Goal: Task Accomplishment & Management: Manage account settings

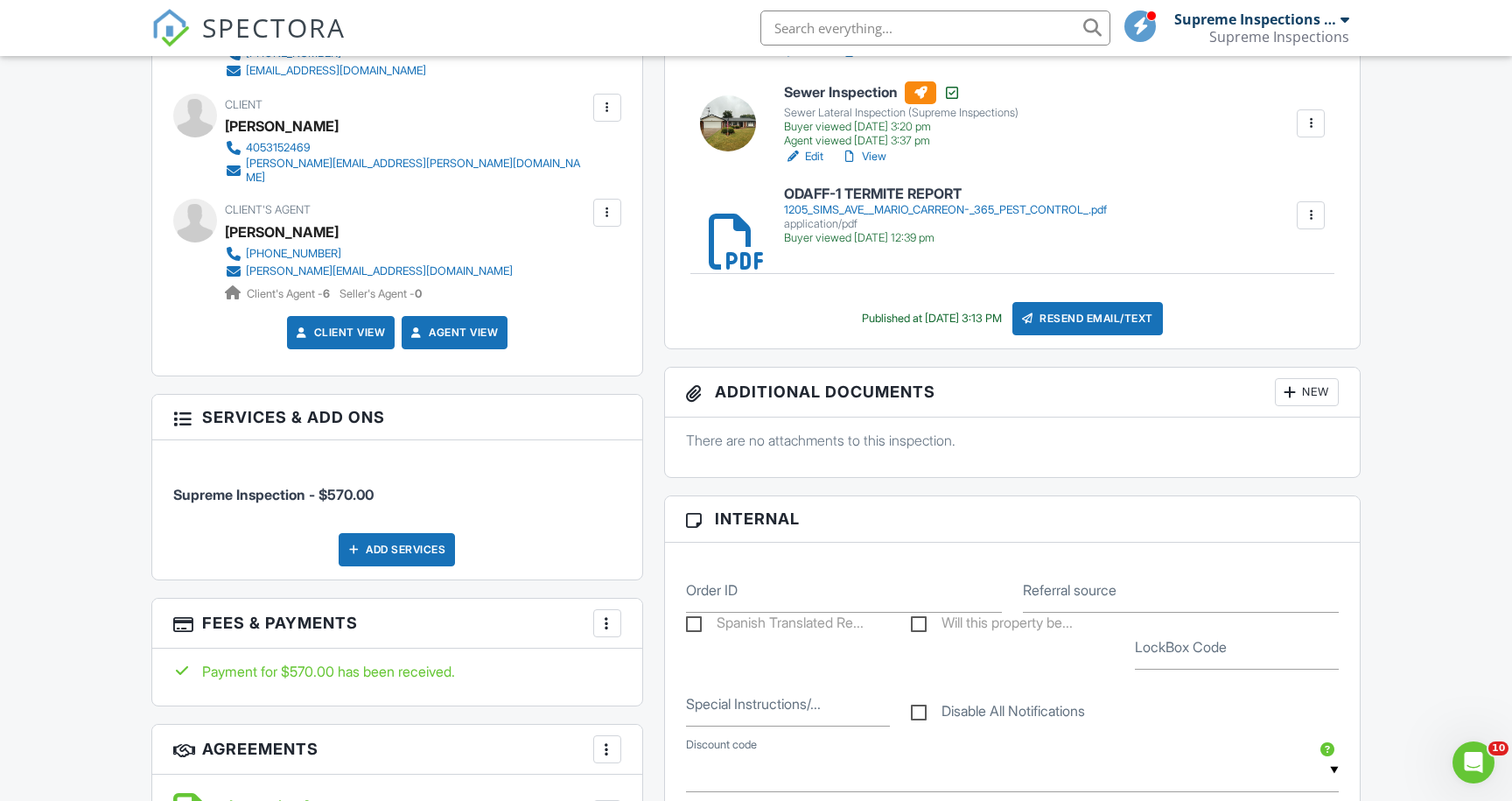
click at [173, 34] on img at bounding box center [170, 28] width 38 height 38
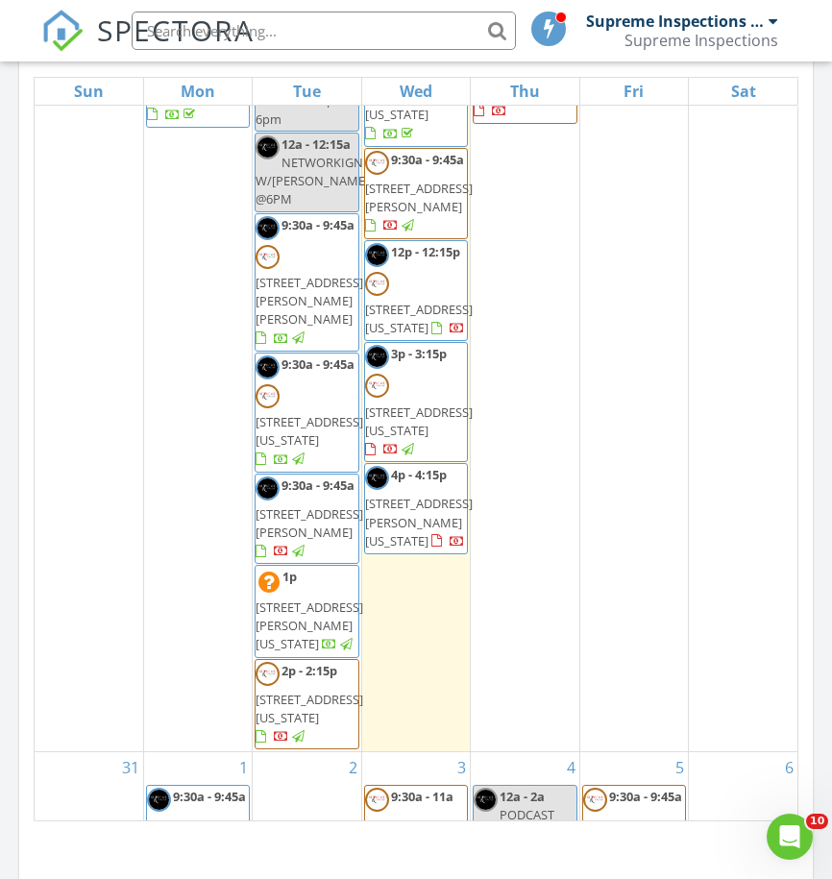
scroll to position [241, 0]
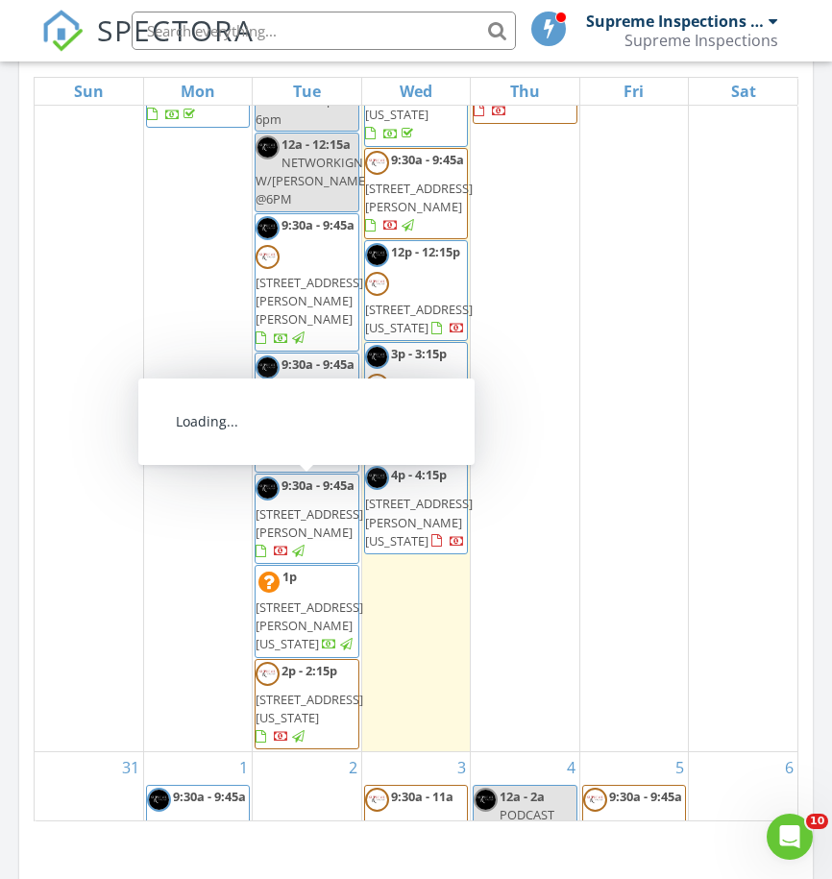
click at [314, 505] on span "6 Northwest Lakewood Drive, Lawton 73505" at bounding box center [309, 523] width 108 height 36
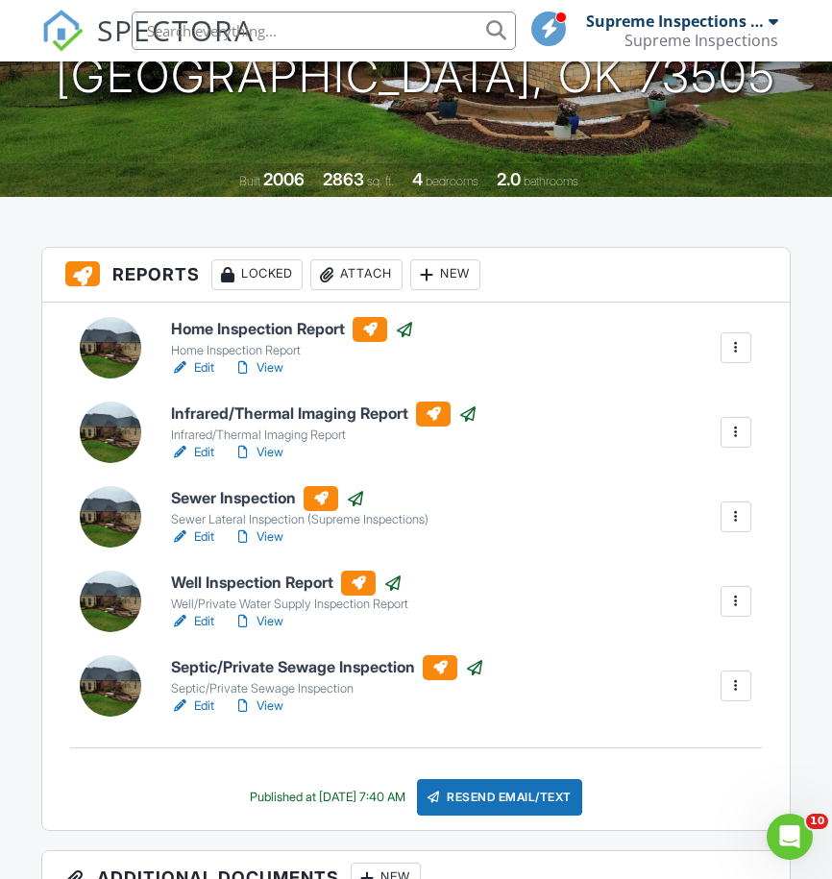
scroll to position [373, 0]
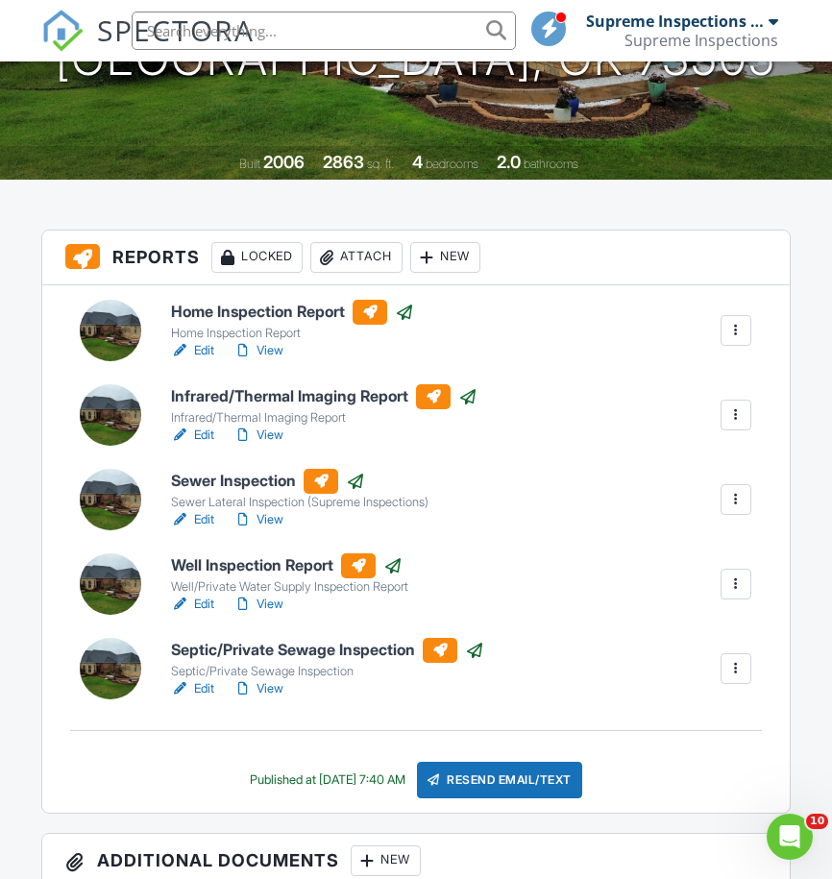
click at [737, 584] on div at bounding box center [735, 583] width 19 height 19
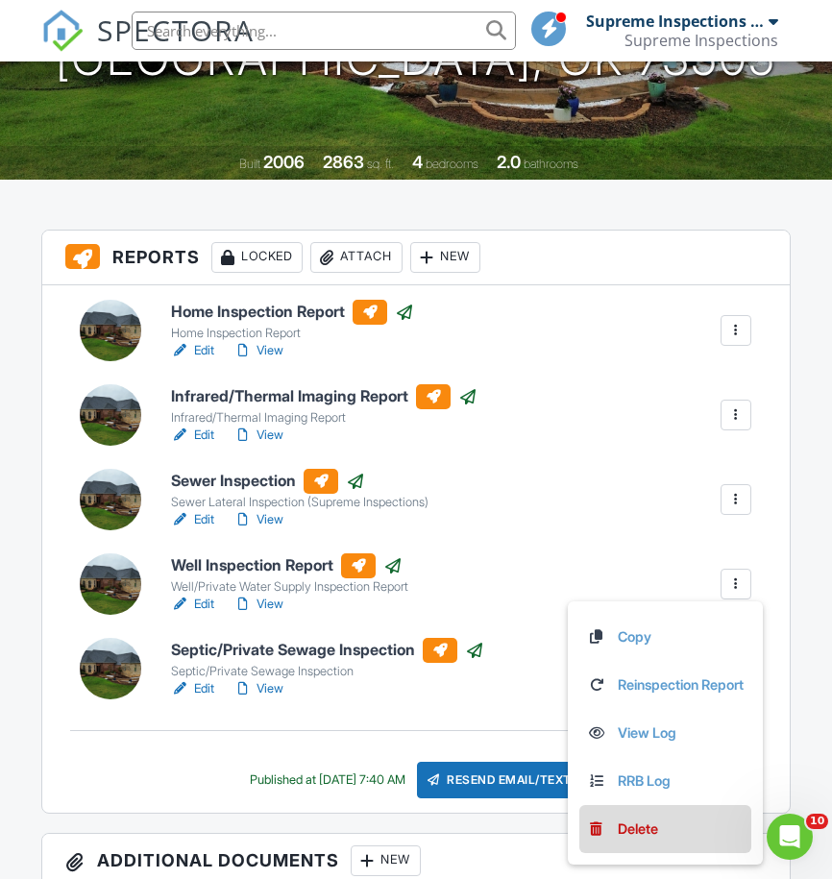
click at [647, 832] on div "Delete" at bounding box center [637, 828] width 40 height 21
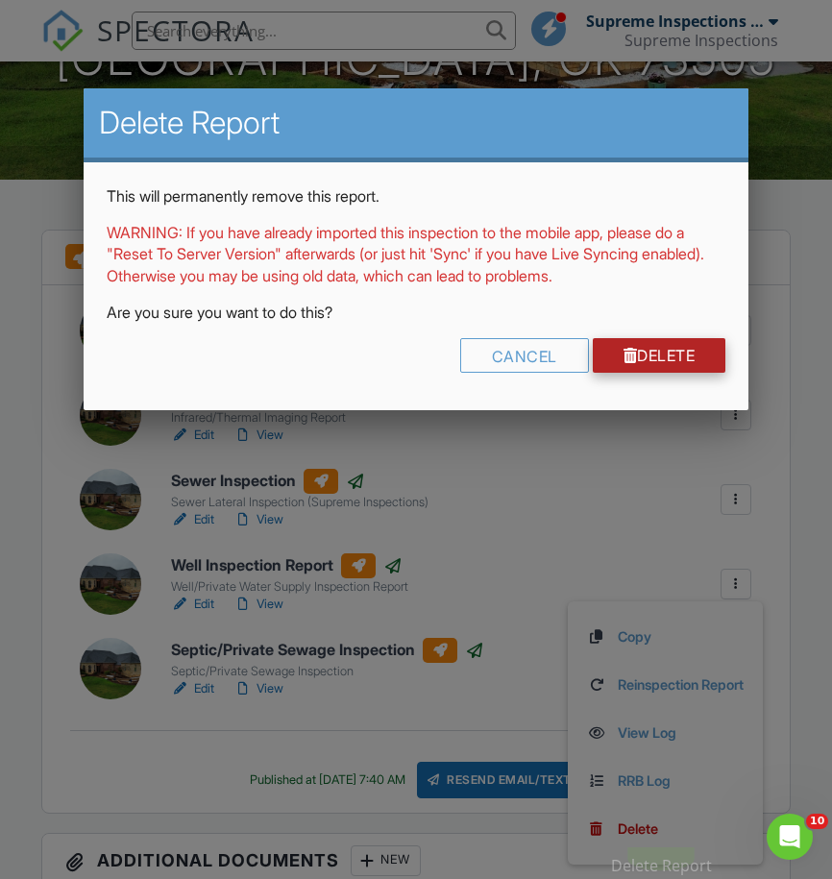
click at [666, 341] on link "Delete" at bounding box center [658, 355] width 133 height 35
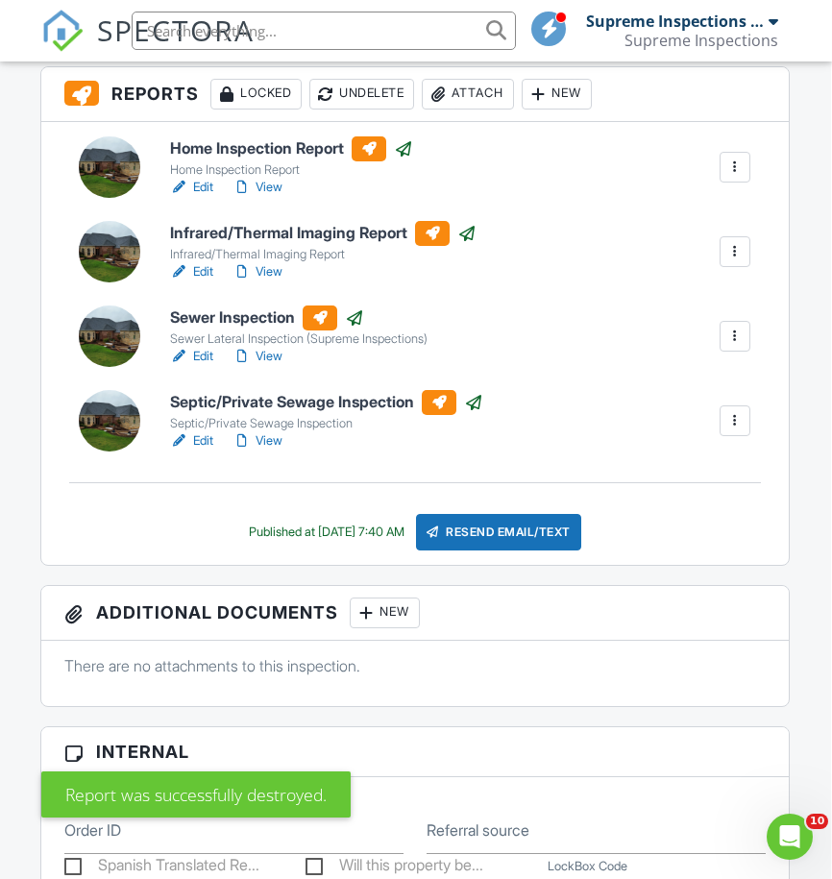
scroll to position [468, 1]
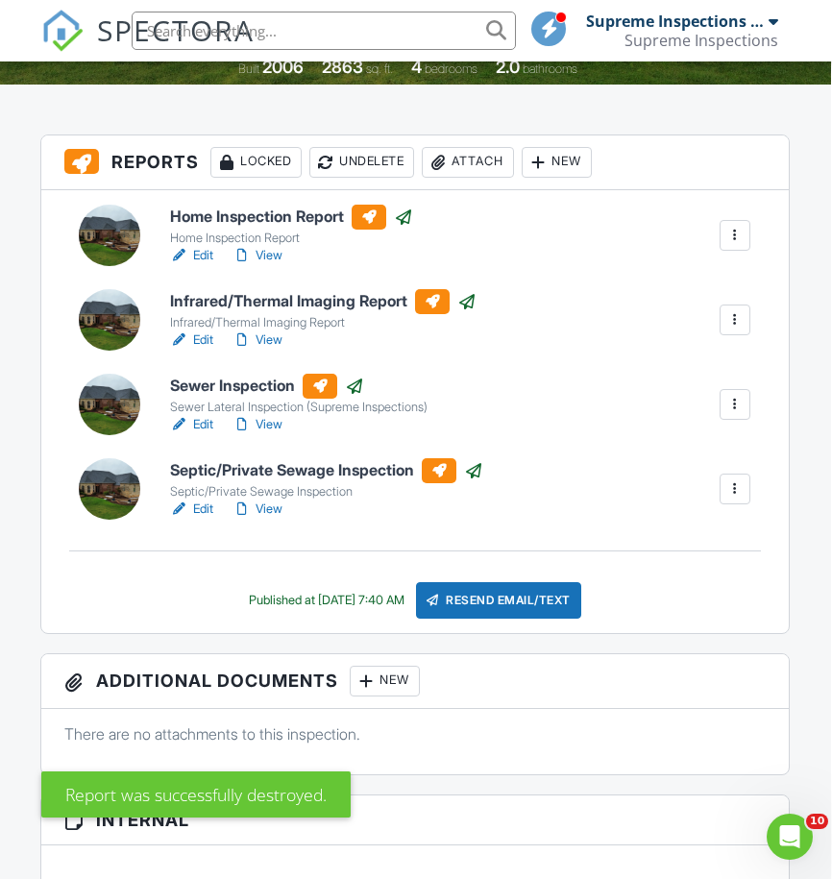
click at [740, 399] on div at bounding box center [734, 404] width 19 height 19
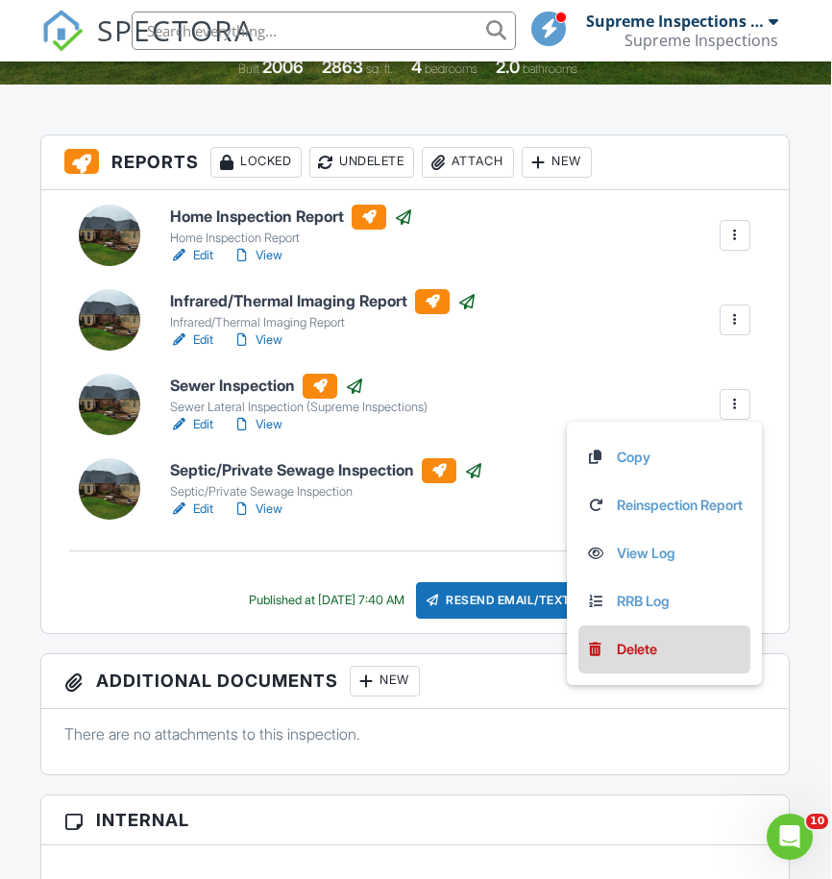
click at [639, 649] on div "Delete" at bounding box center [636, 649] width 40 height 21
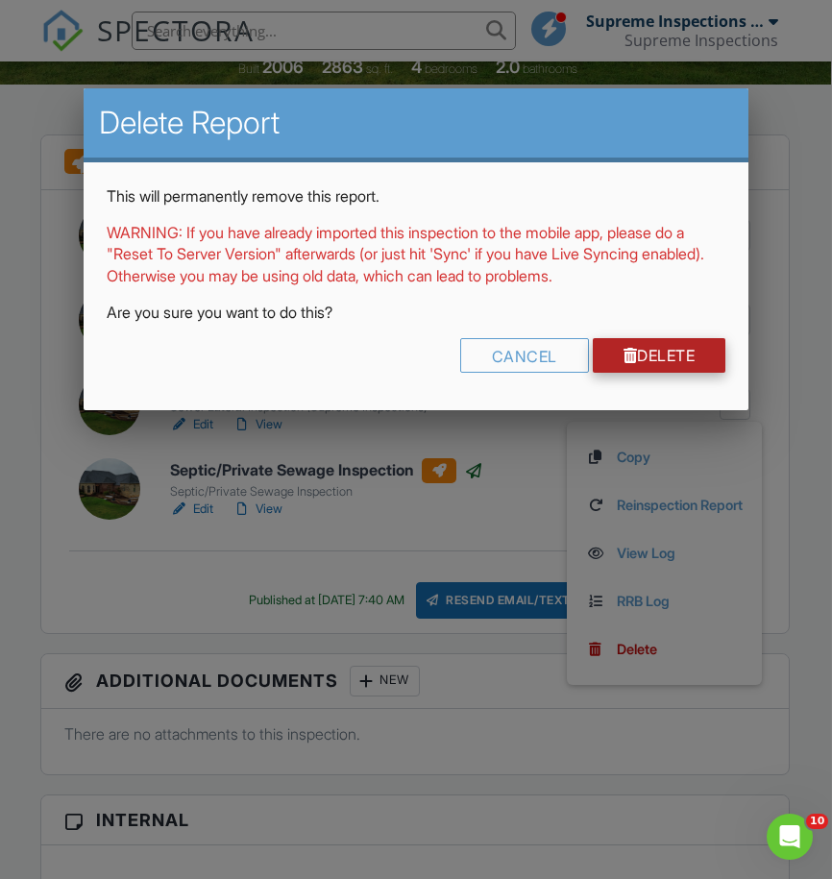
click at [677, 358] on link "Delete" at bounding box center [658, 355] width 133 height 35
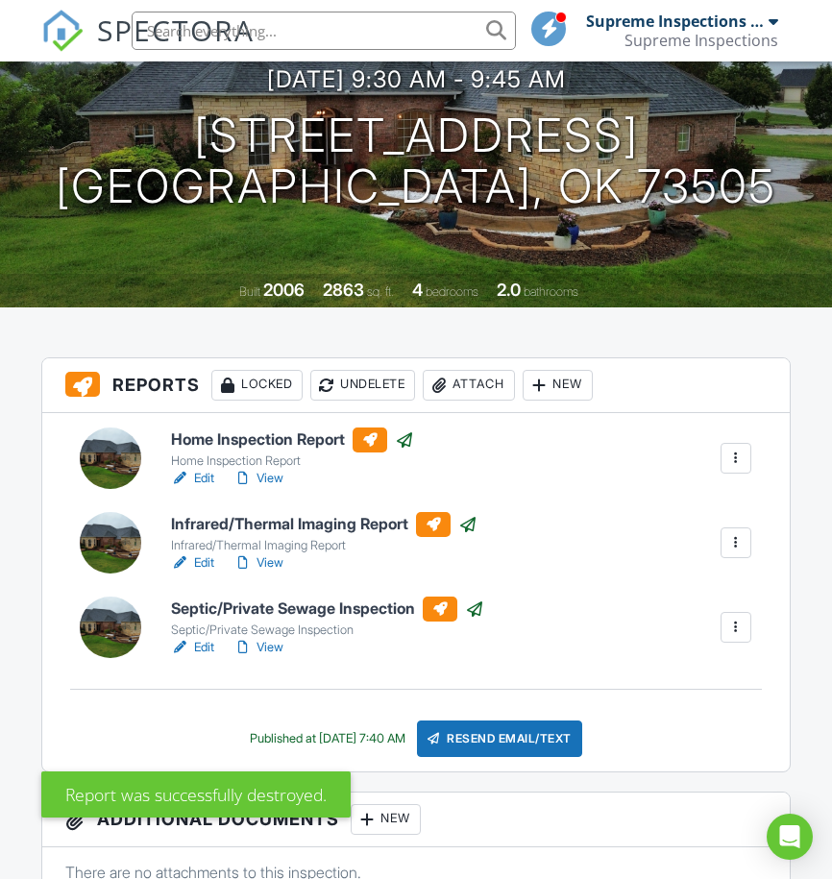
scroll to position [274, 0]
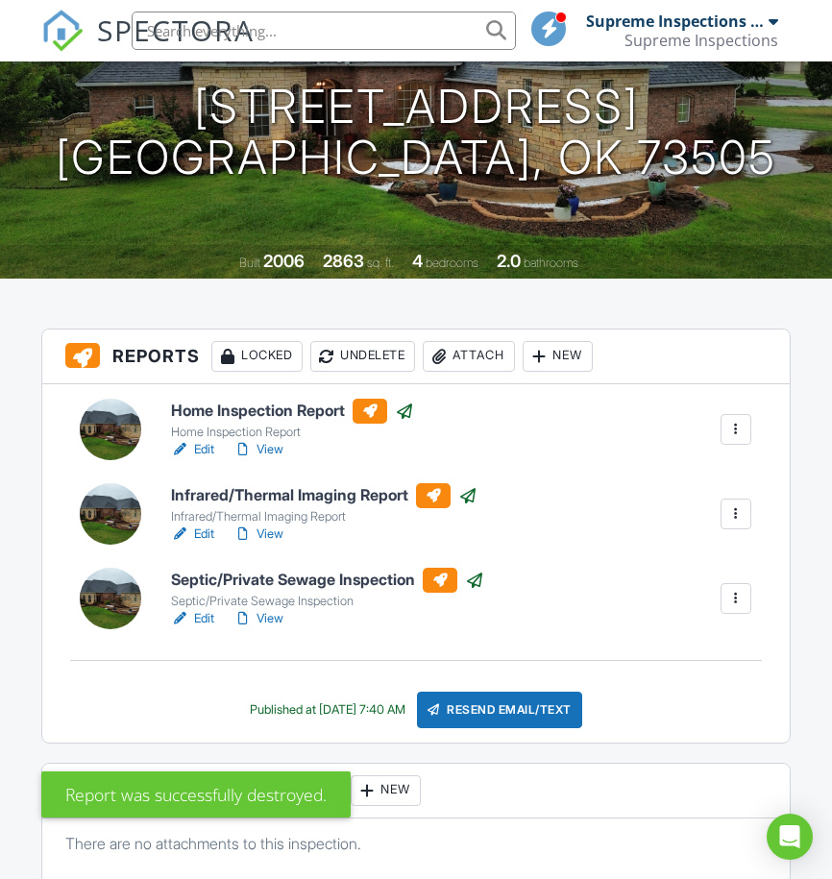
click at [208, 620] on link "Edit" at bounding box center [192, 618] width 43 height 19
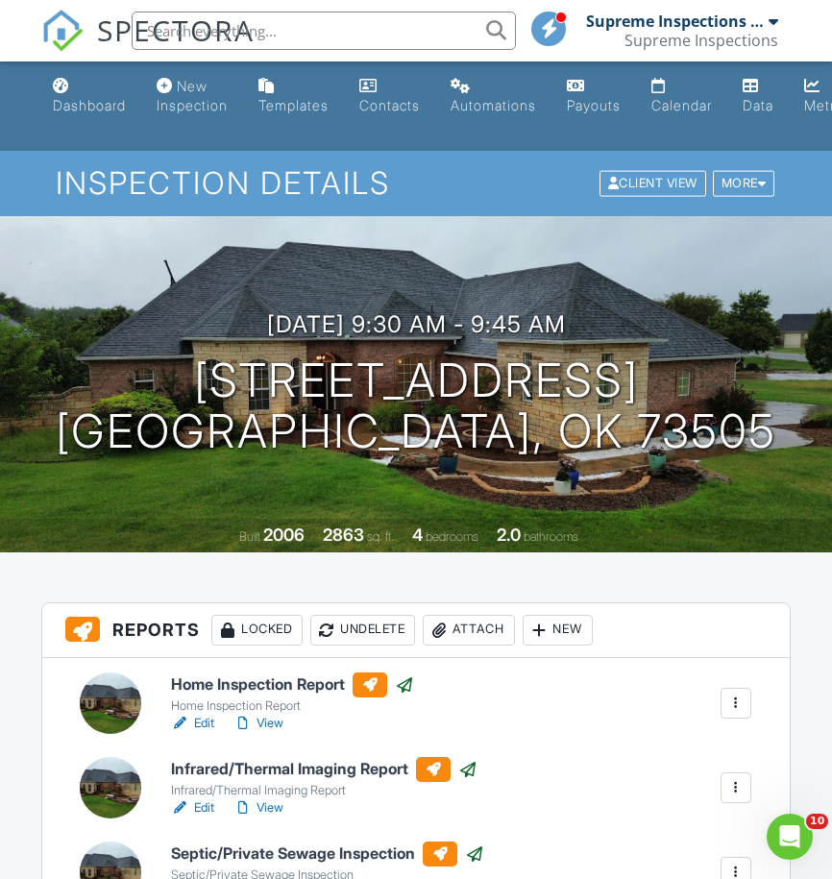
click at [283, 723] on link "View" at bounding box center [258, 722] width 50 height 19
click at [496, 632] on div "Attach" at bounding box center [468, 630] width 92 height 31
click at [0, 0] on div "Supported types include PDFs, plain text, Word, Excel, Powerpoint, images and a…" at bounding box center [0, 0] width 0 height 0
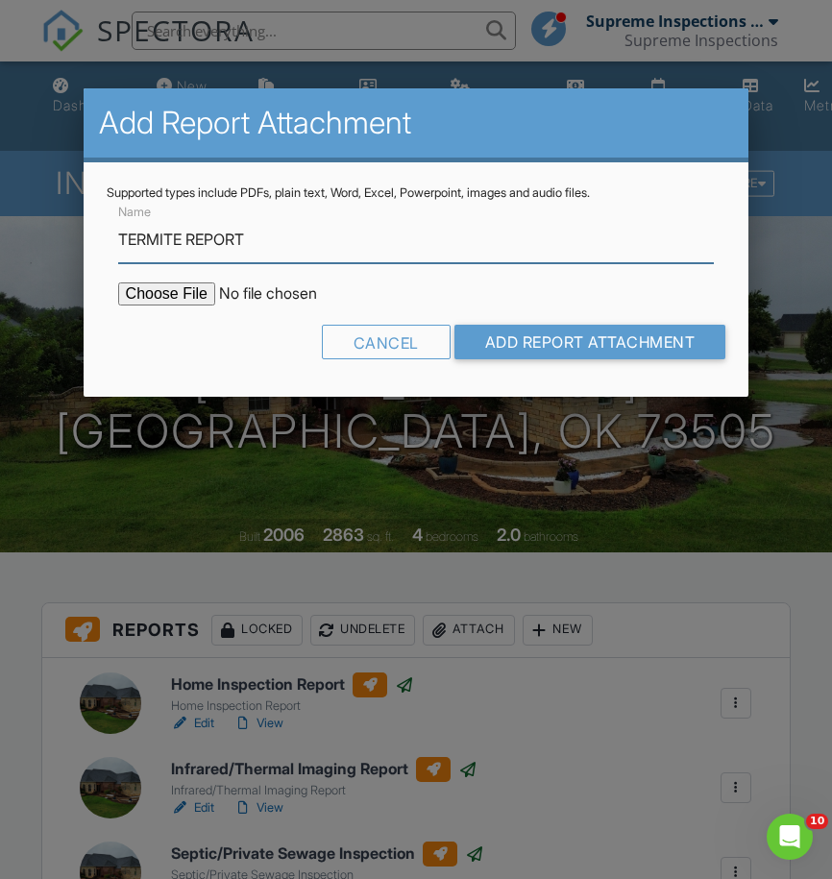
type input "TERMITE REPORT"
click at [130, 296] on input "file" at bounding box center [281, 293] width 326 height 23
type input "C:\fakepath\6 NORTHWEST LAKEWOOD DR LAWTON, OK 73505 - GA .pdf"
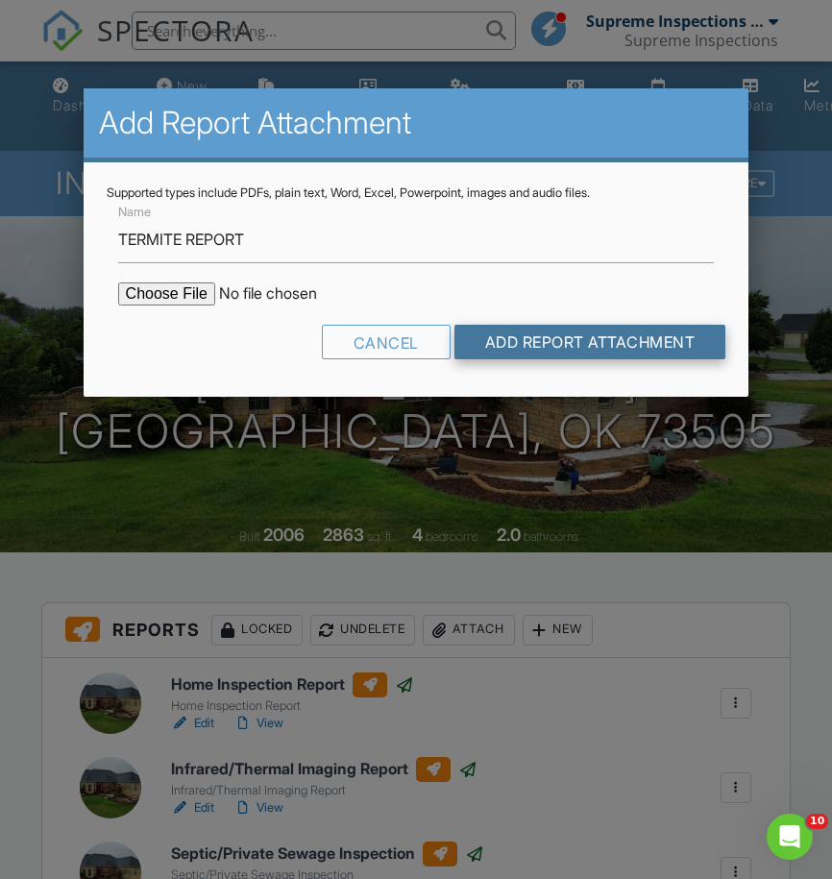
click at [513, 338] on input "Add Report Attachment" at bounding box center [590, 342] width 272 height 35
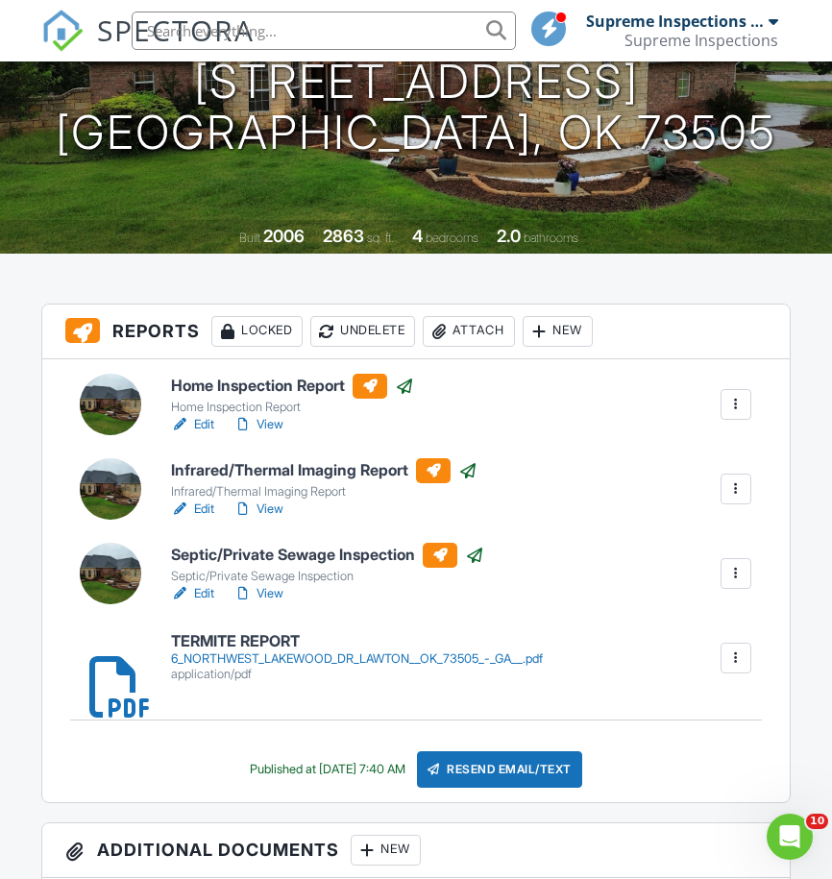
scroll to position [294, 0]
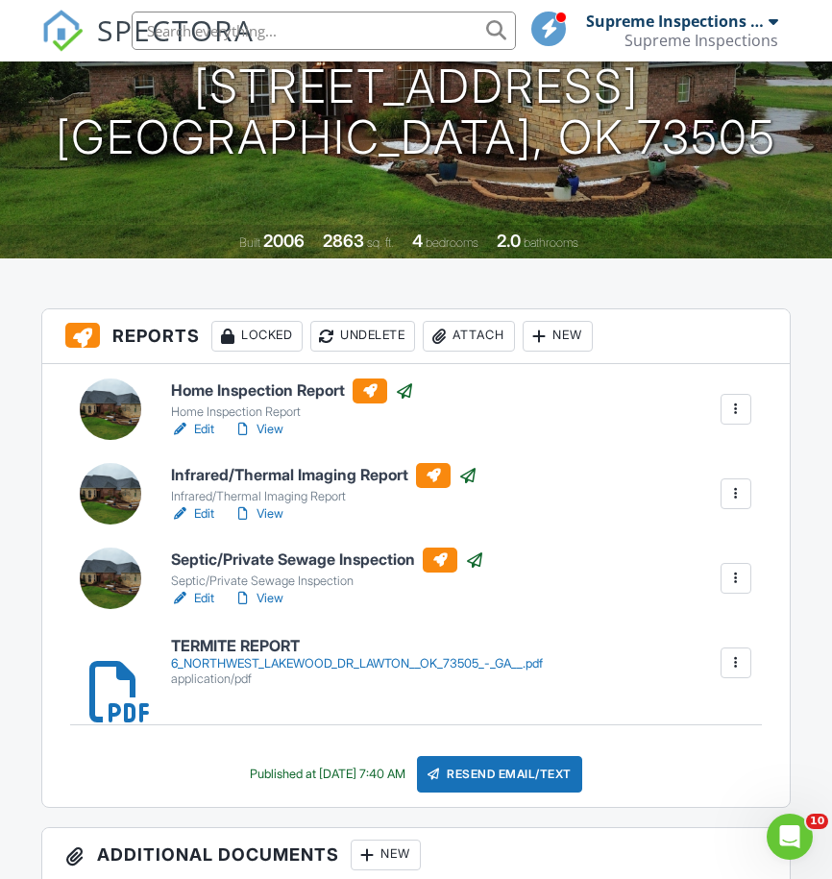
click at [214, 420] on link "Edit" at bounding box center [192, 429] width 43 height 19
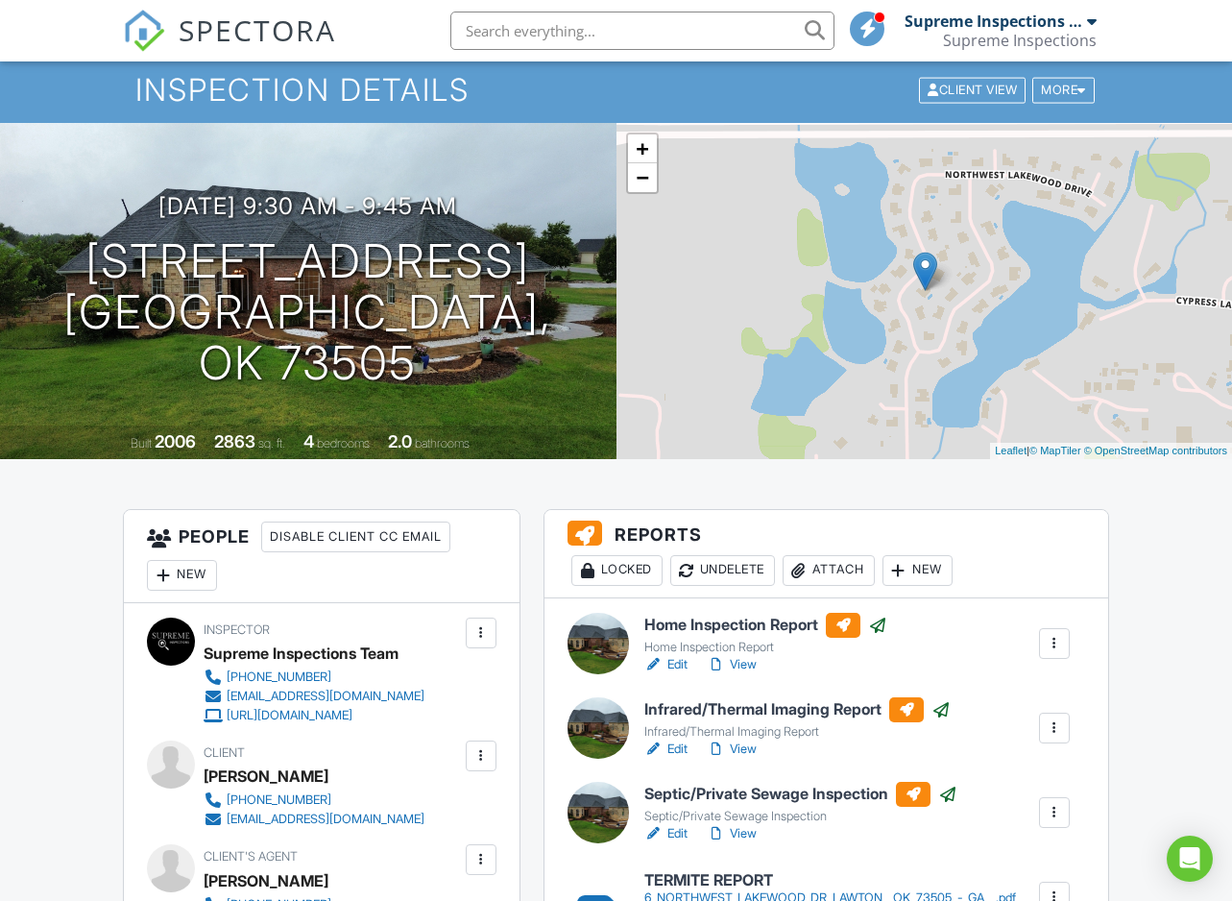
scroll to position [187, 0]
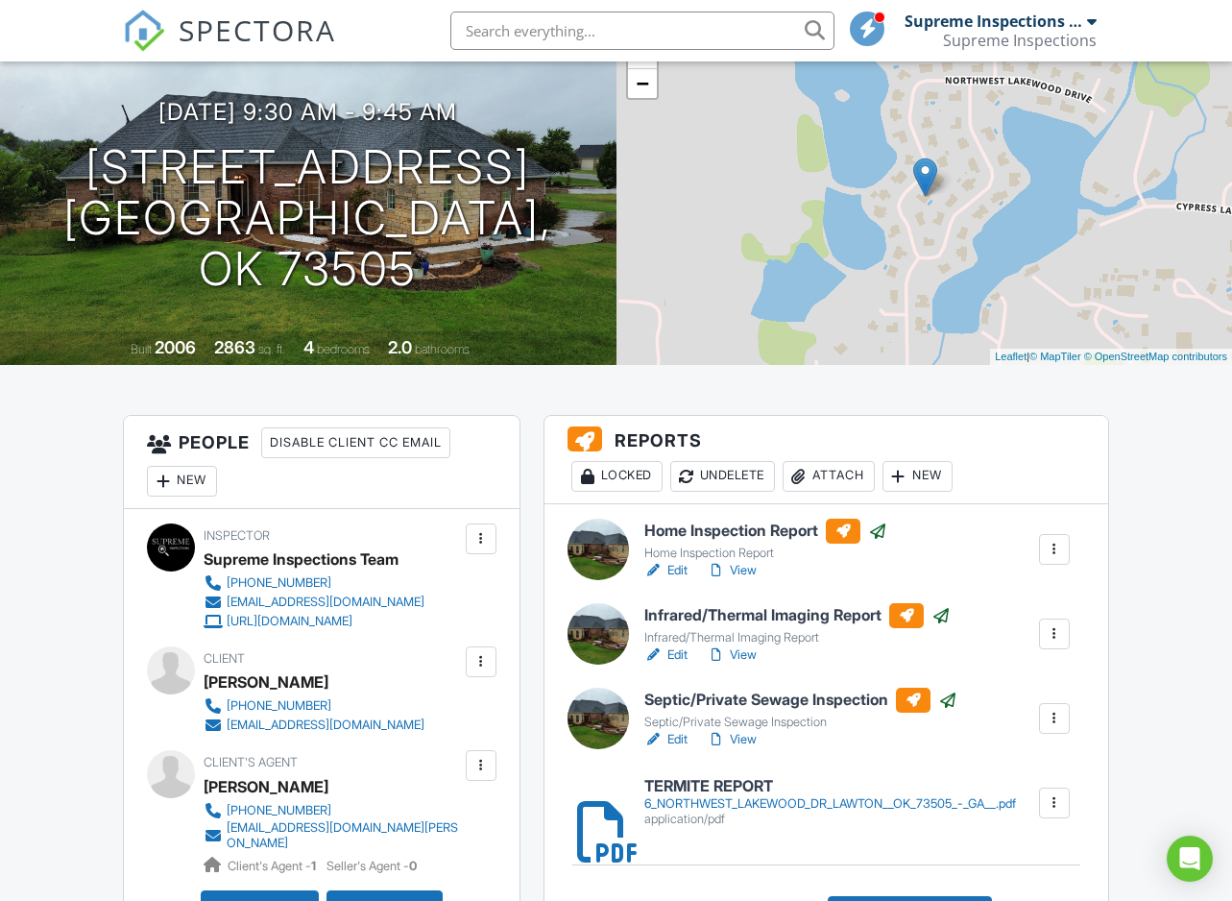
click at [682, 653] on link "Edit" at bounding box center [665, 654] width 43 height 19
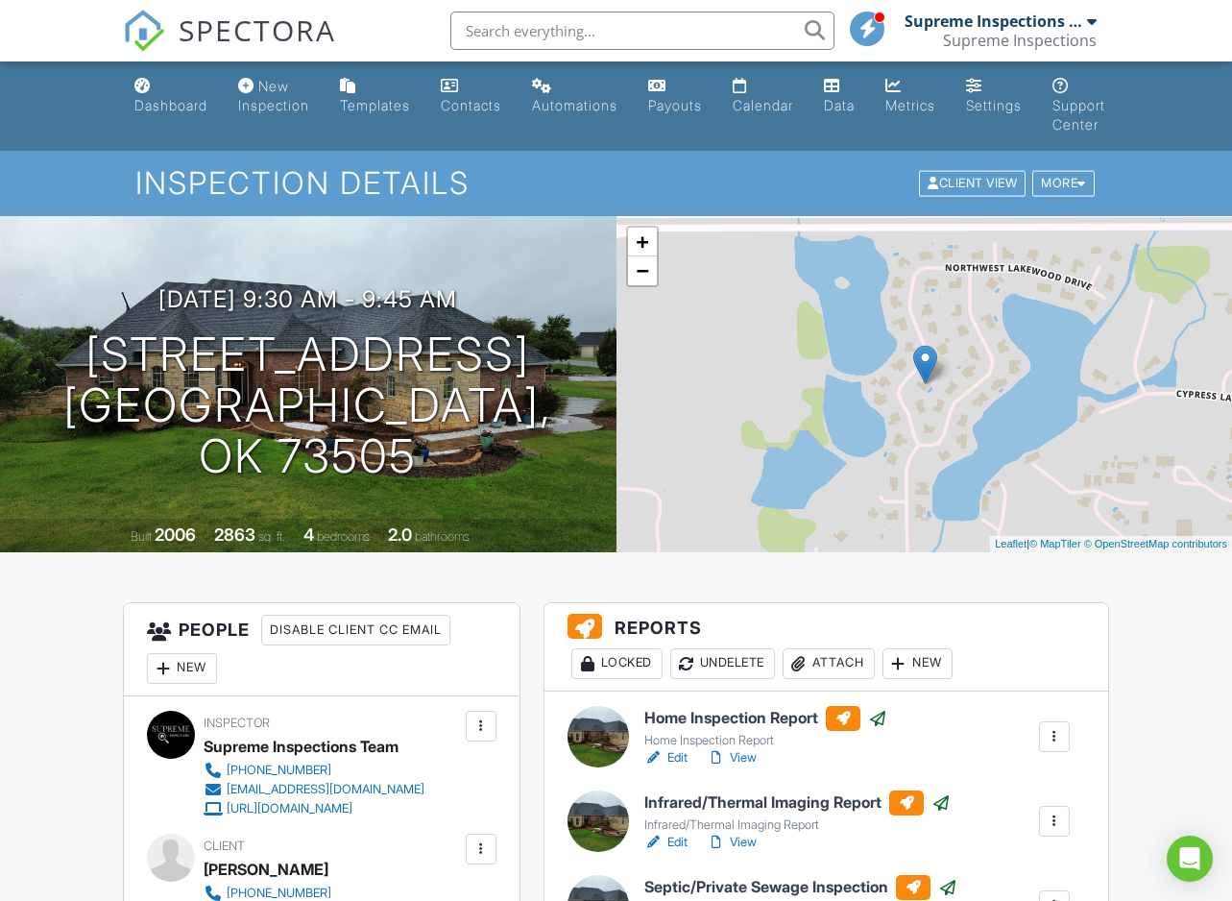
scroll to position [481, 0]
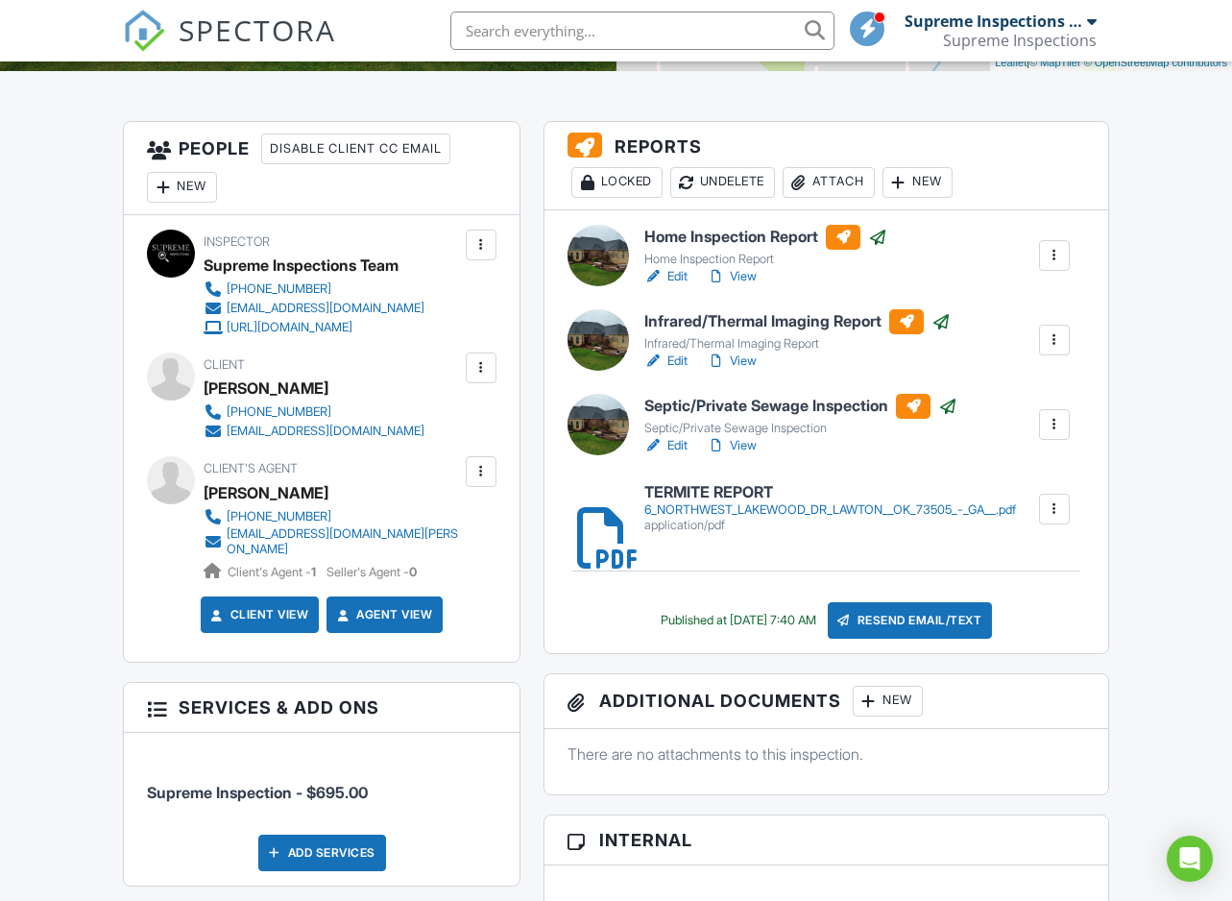
click at [674, 446] on link "Edit" at bounding box center [665, 445] width 43 height 19
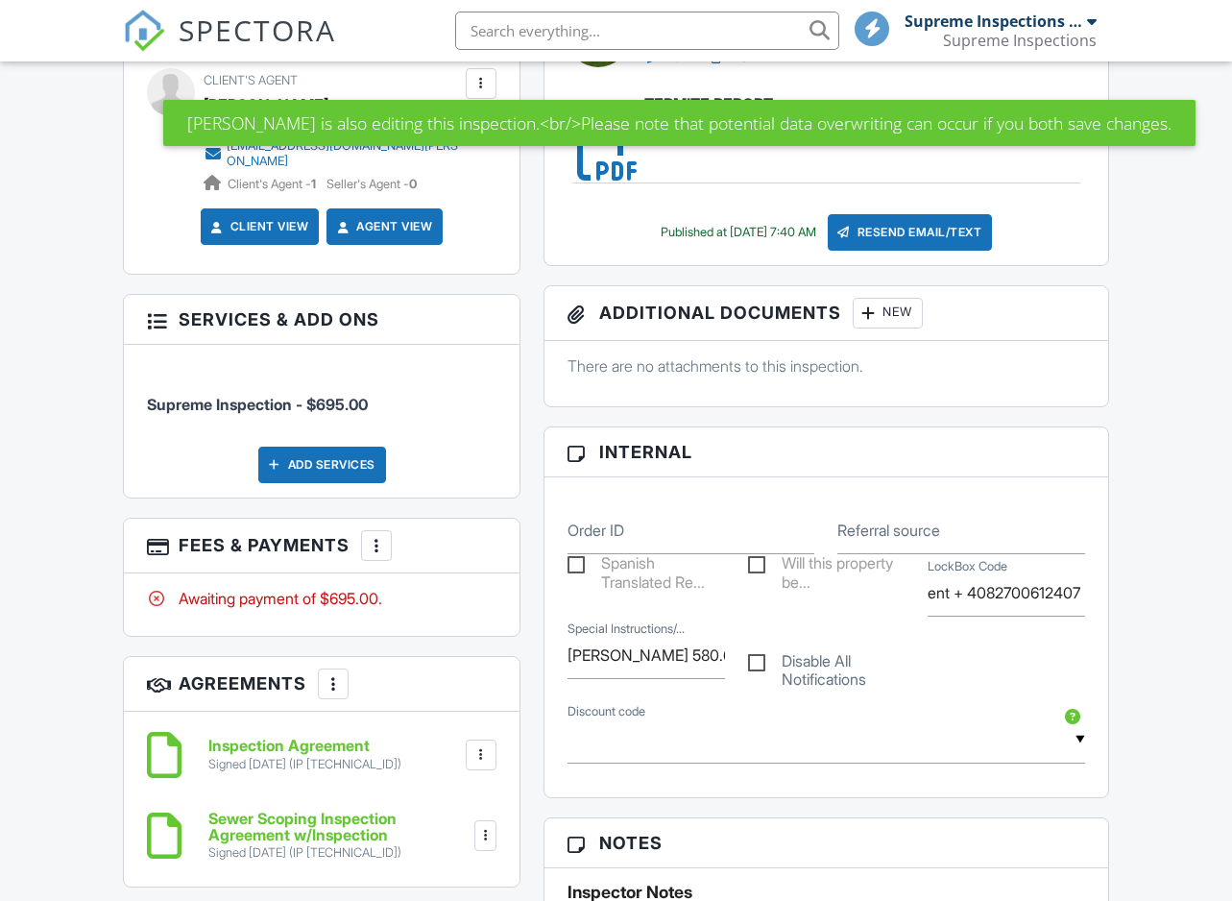
scroll to position [869, 0]
click at [381, 541] on div at bounding box center [376, 545] width 19 height 19
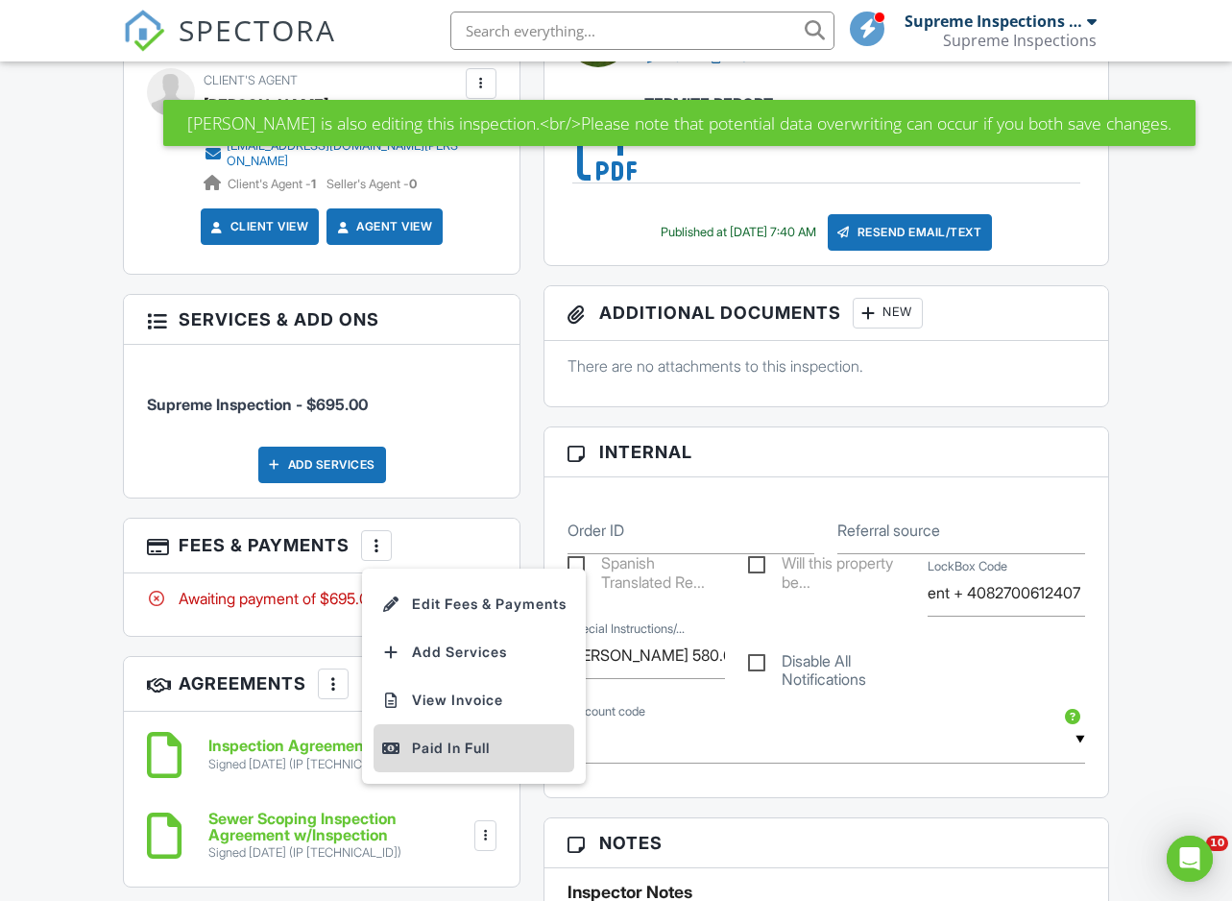
scroll to position [0, 0]
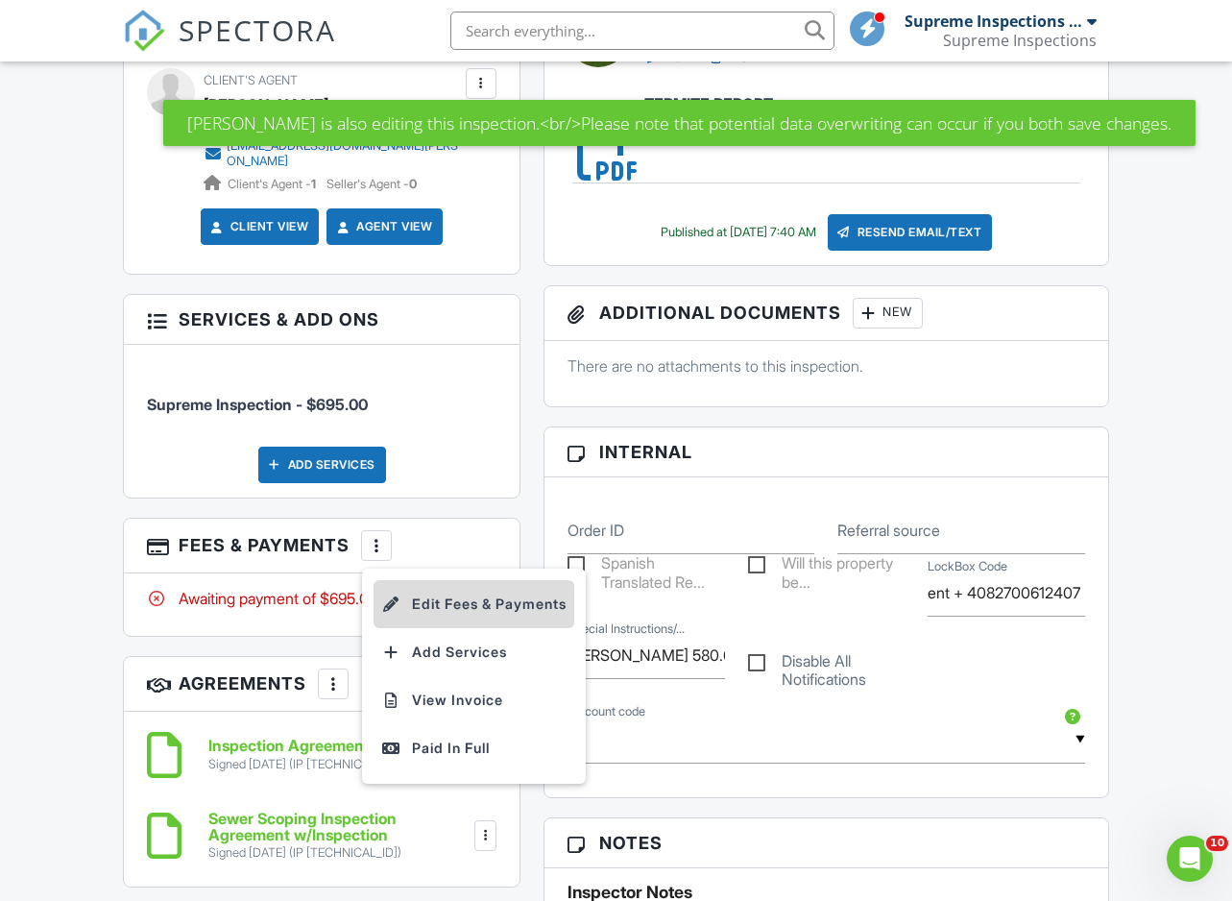
click at [489, 606] on li "Edit Fees & Payments" at bounding box center [474, 604] width 201 height 48
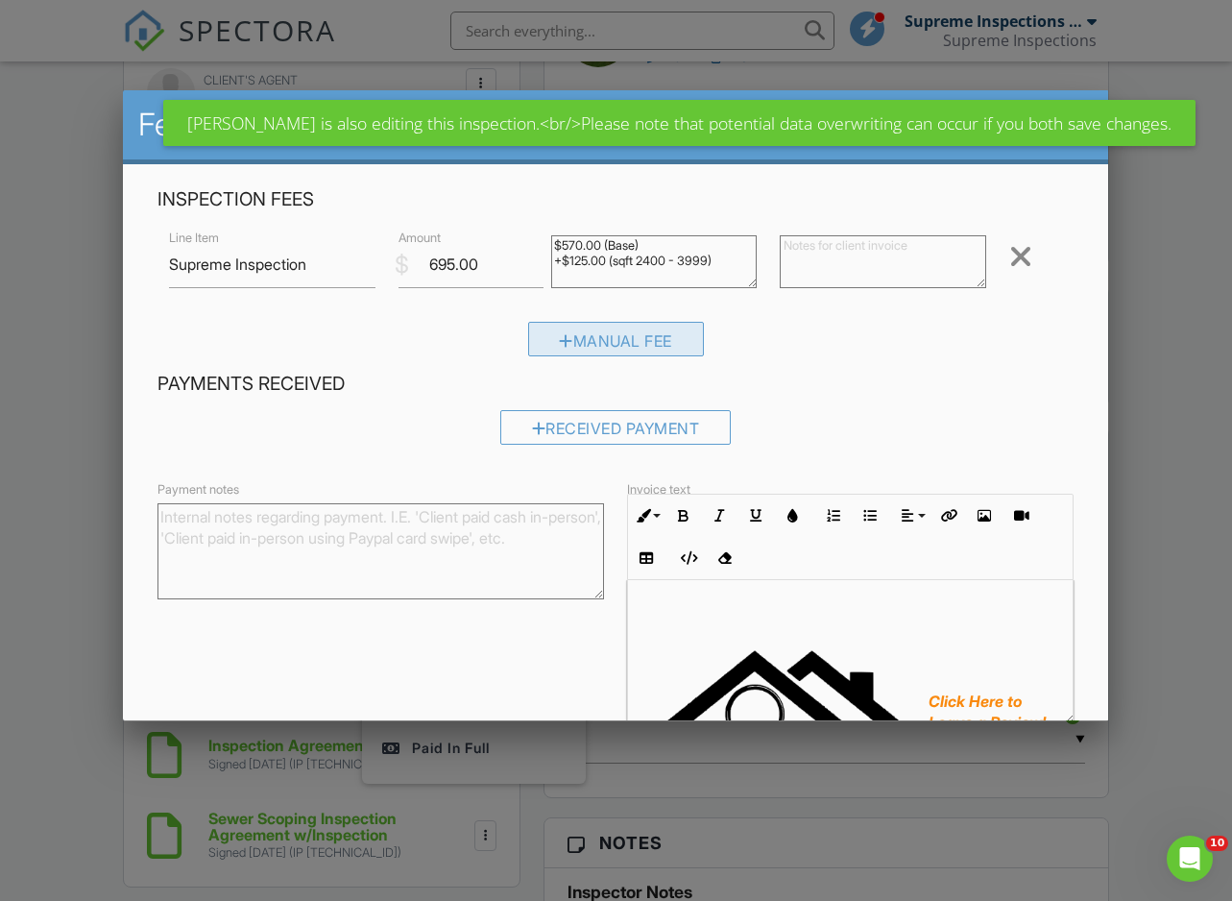
click at [598, 333] on div "Manual Fee" at bounding box center [616, 339] width 177 height 35
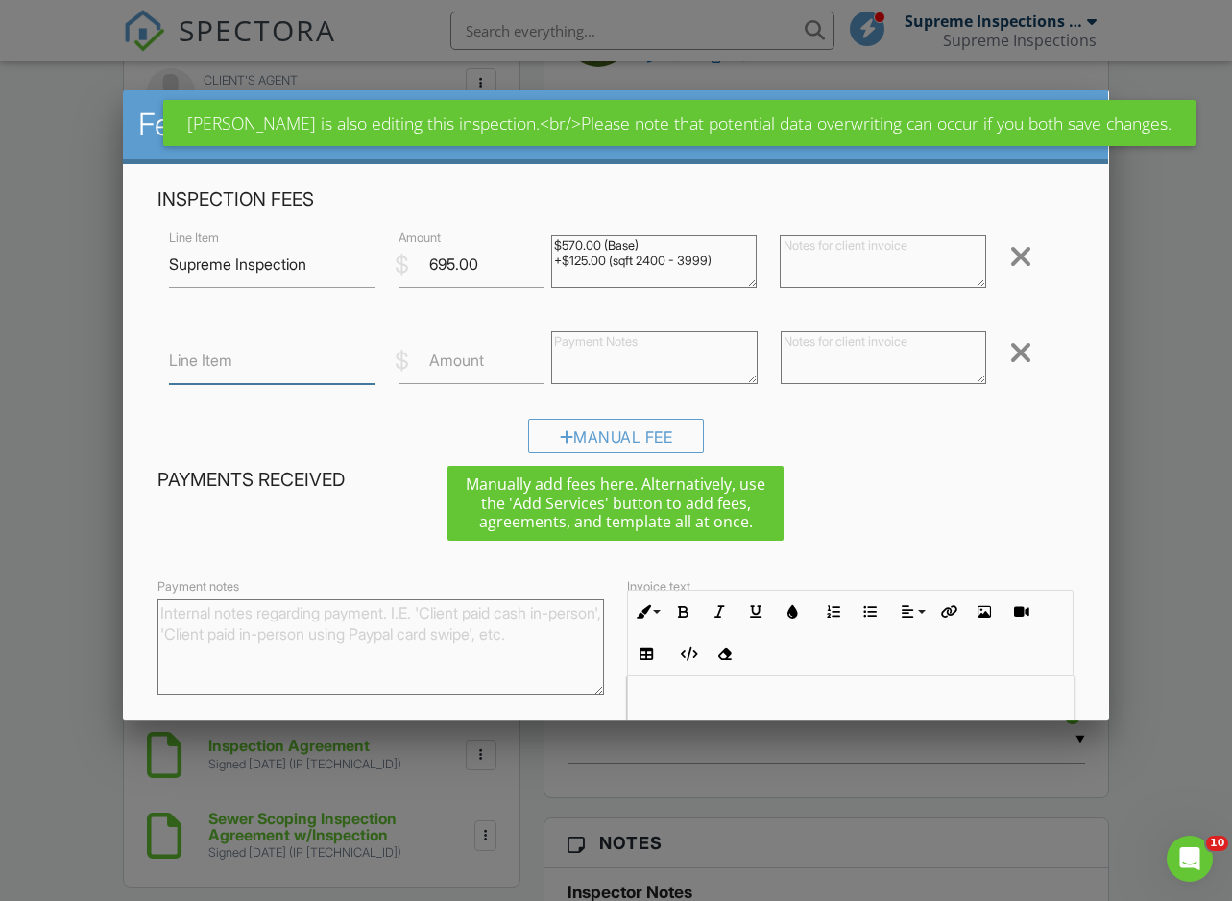
click at [321, 369] on input "Line Item" at bounding box center [272, 360] width 206 height 47
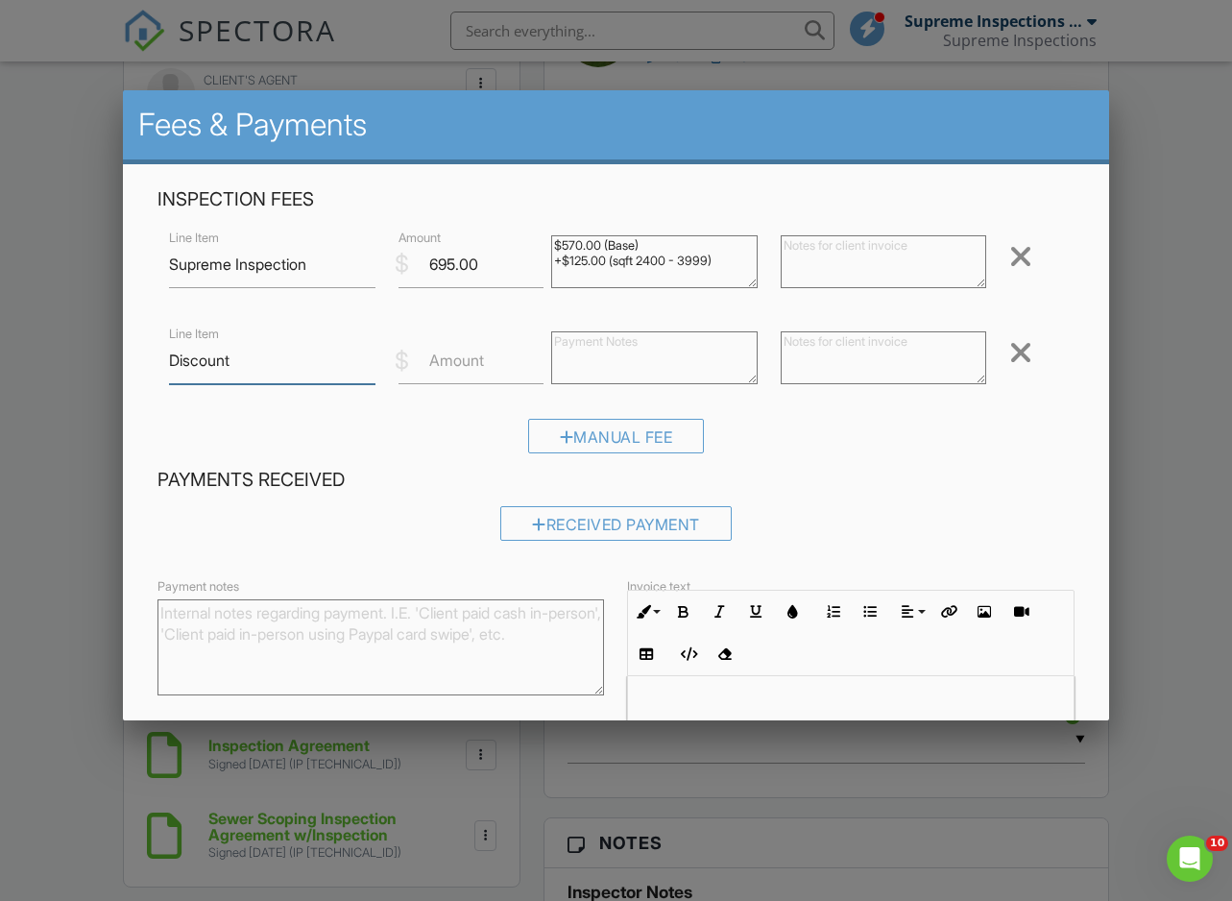
type input "Discount"
click at [491, 361] on input "Amount" at bounding box center [470, 360] width 145 height 47
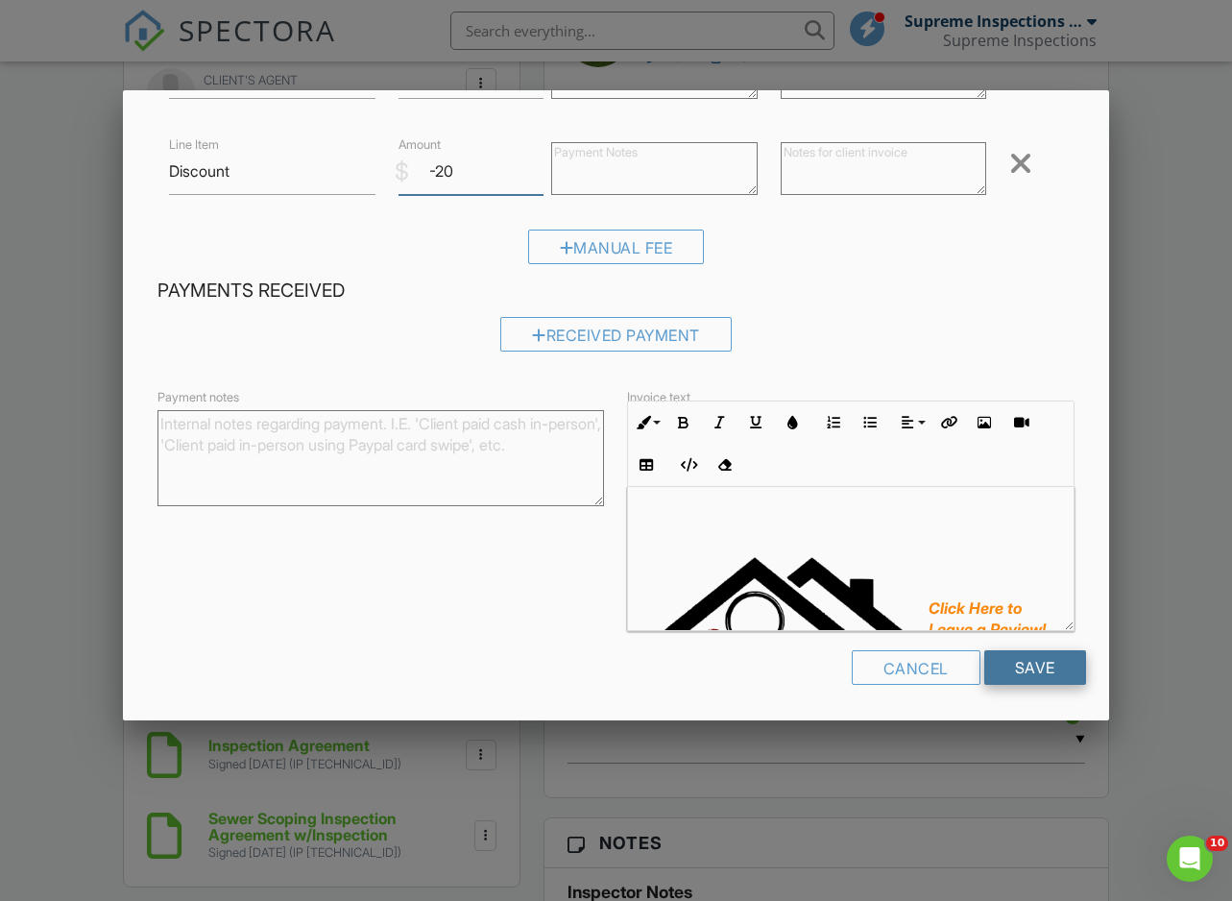
type input "-20"
click at [1026, 662] on input "Save" at bounding box center [1035, 667] width 102 height 35
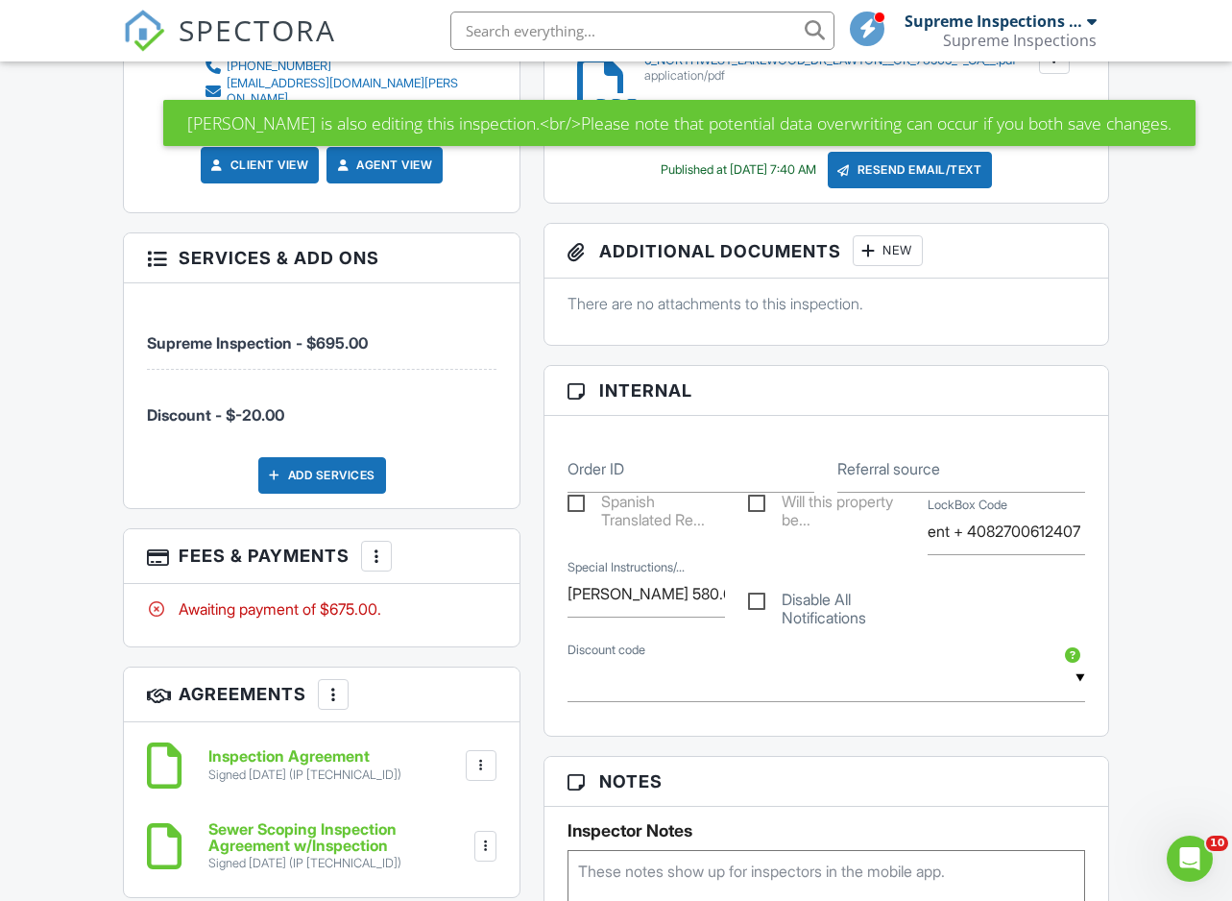
scroll to position [1154, 0]
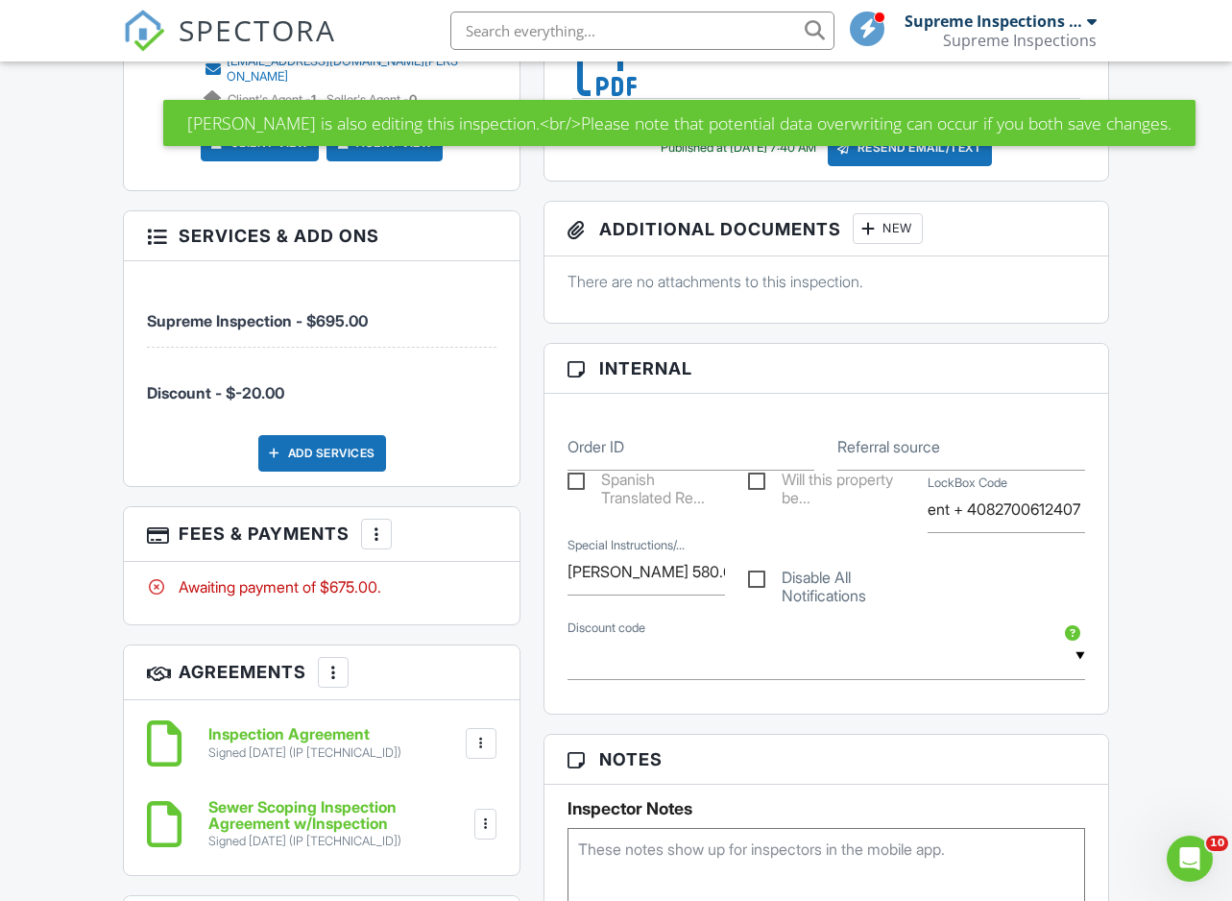
click at [382, 541] on div "More" at bounding box center [376, 533] width 31 height 31
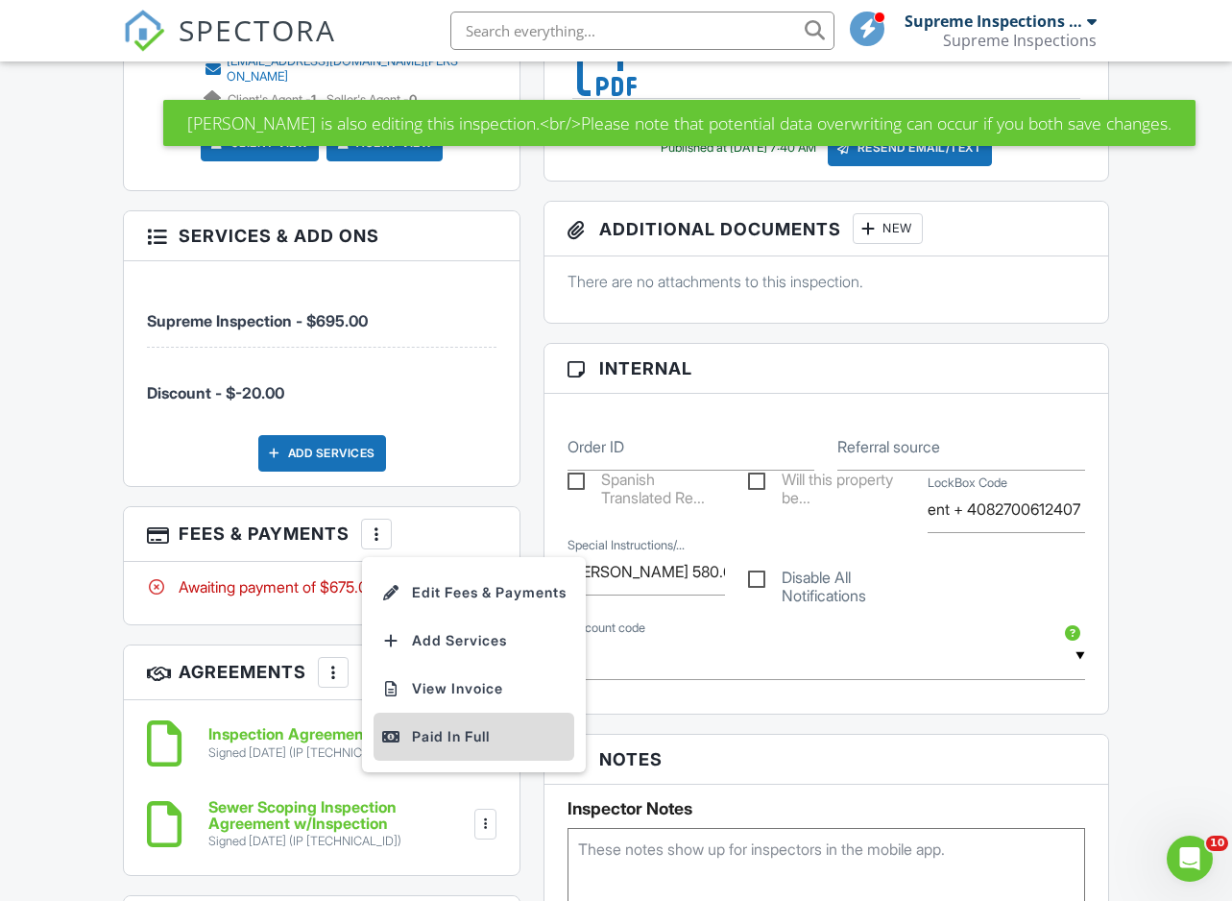
click at [452, 735] on div "Paid In Full" at bounding box center [473, 736] width 185 height 23
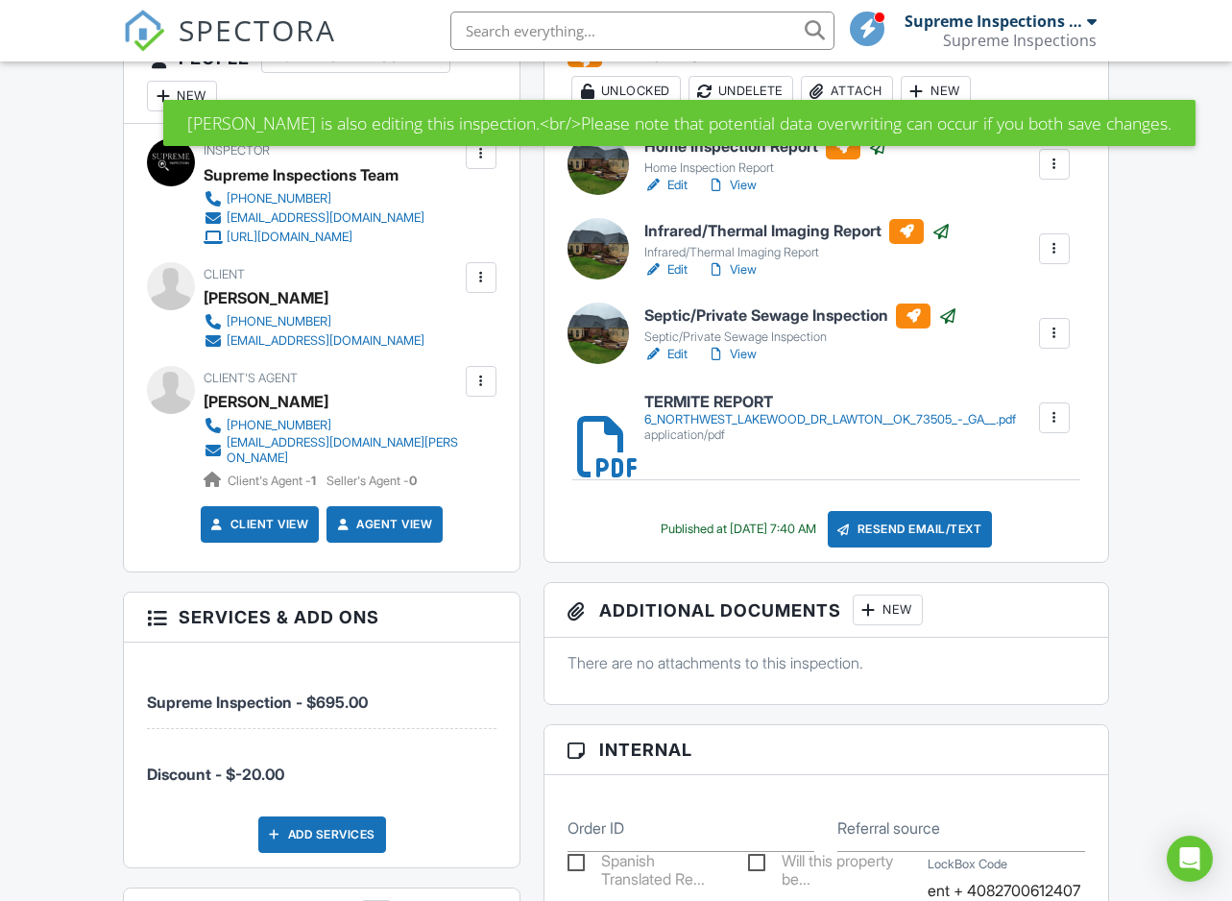
scroll to position [773, 0]
click at [920, 534] on div "Resend Email/Text" at bounding box center [910, 529] width 165 height 36
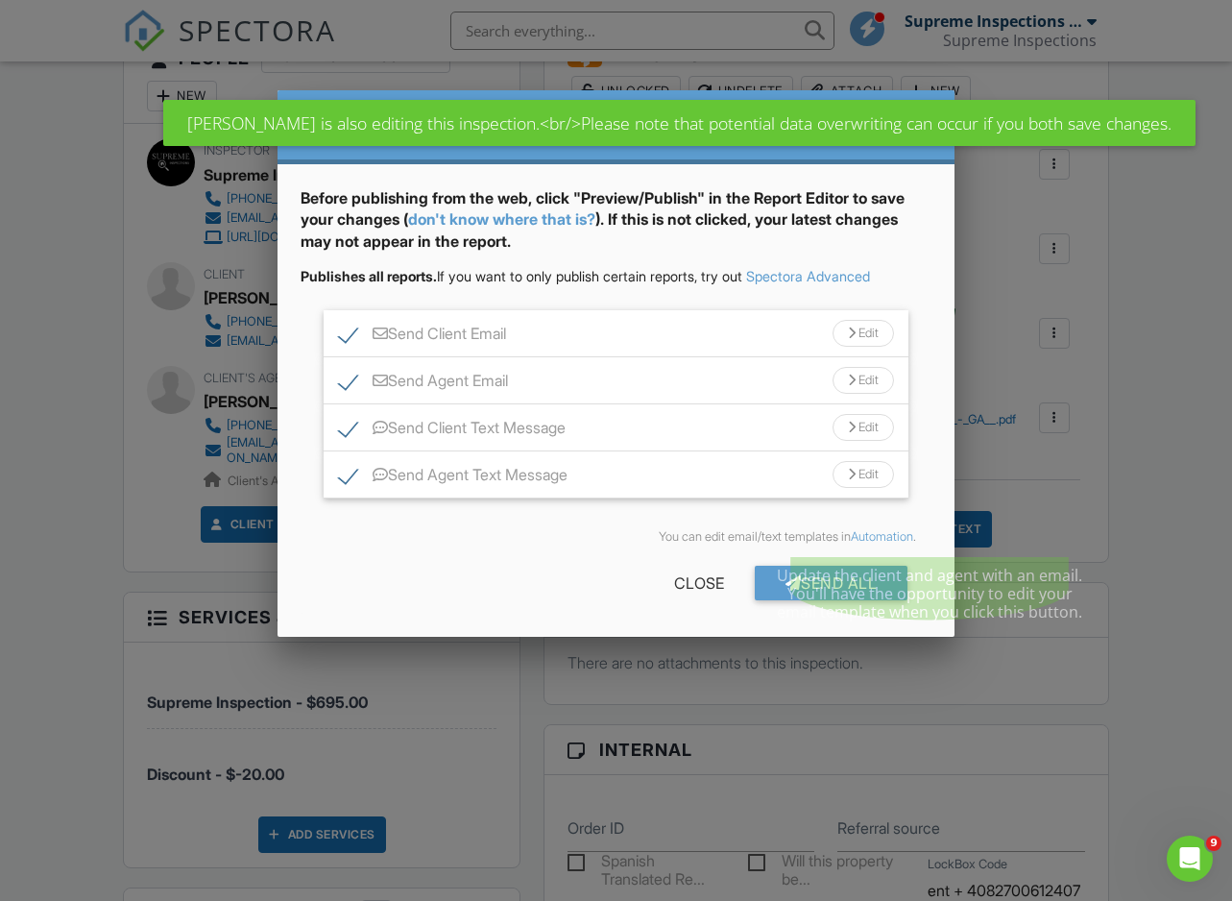
scroll to position [0, 0]
click at [821, 564] on div "Send All Close" at bounding box center [617, 587] width 632 height 54
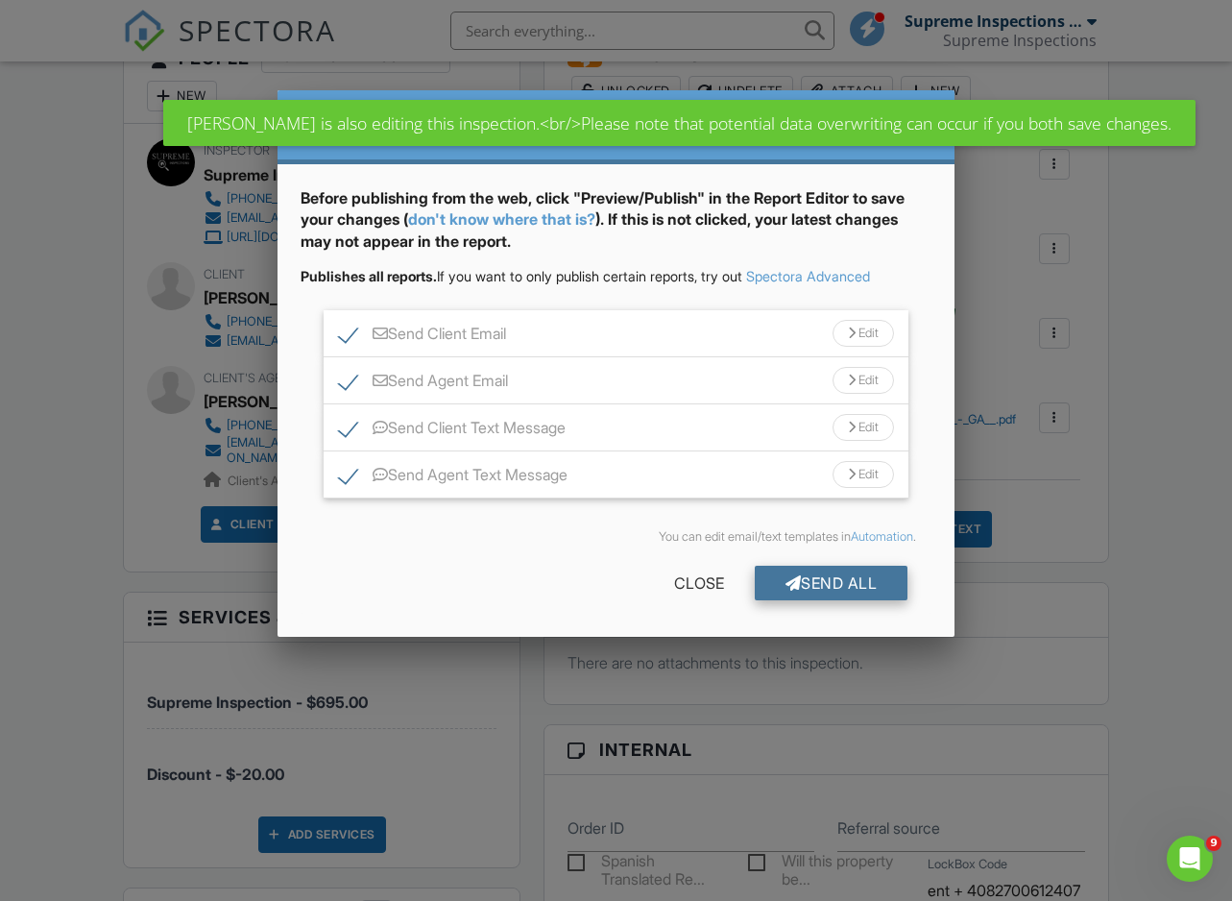
click at [819, 588] on div "Send All" at bounding box center [832, 583] width 154 height 35
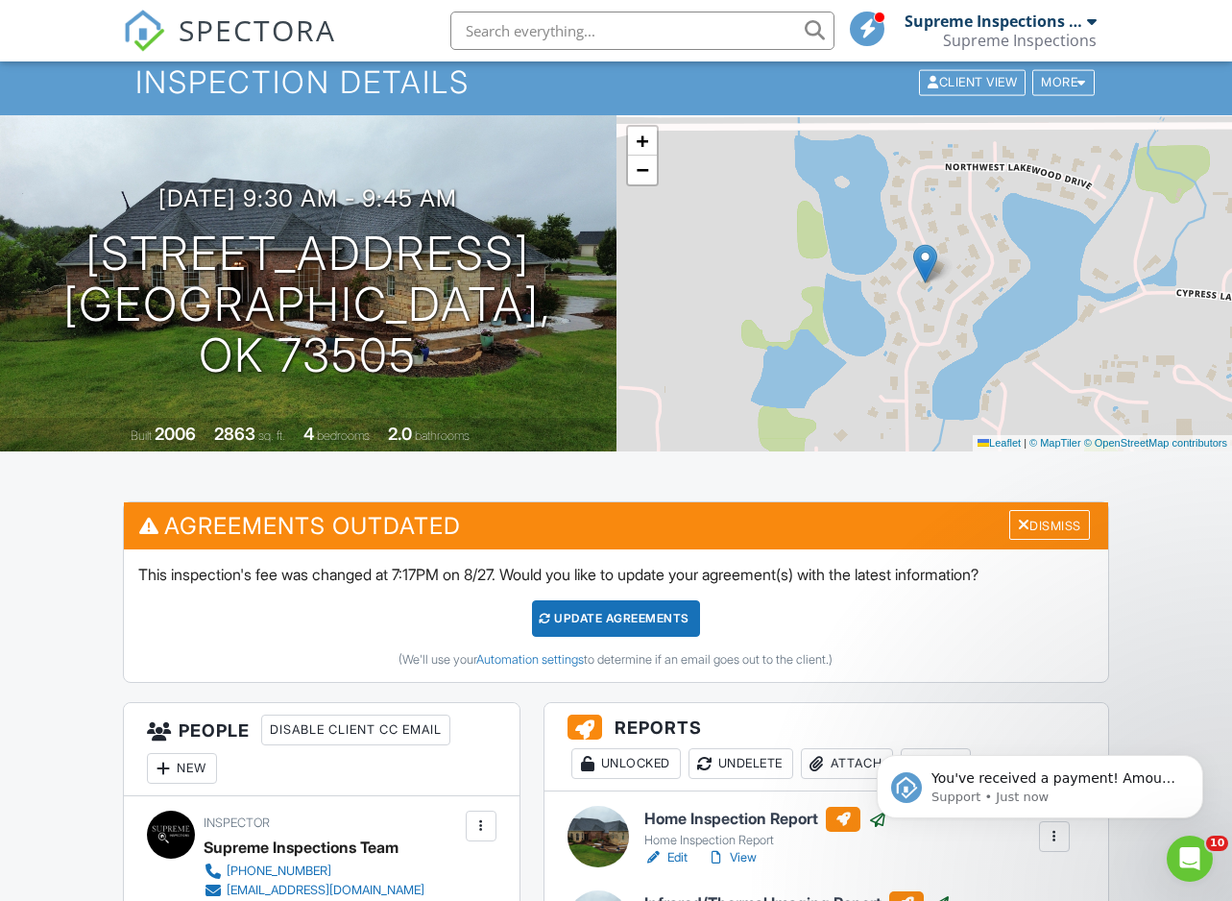
scroll to position [100, 0]
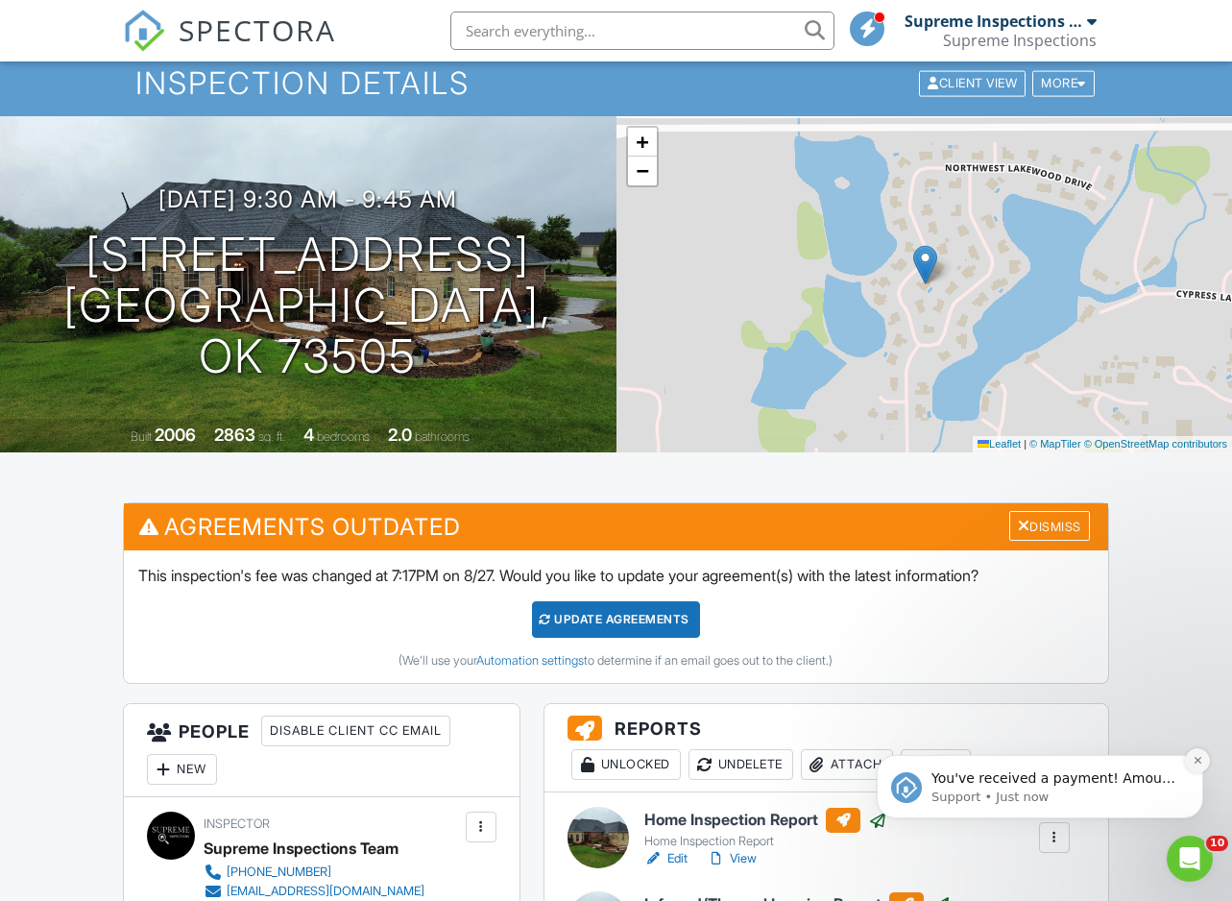
click at [1196, 762] on icon "Dismiss notification" at bounding box center [1196, 760] width 7 height 7
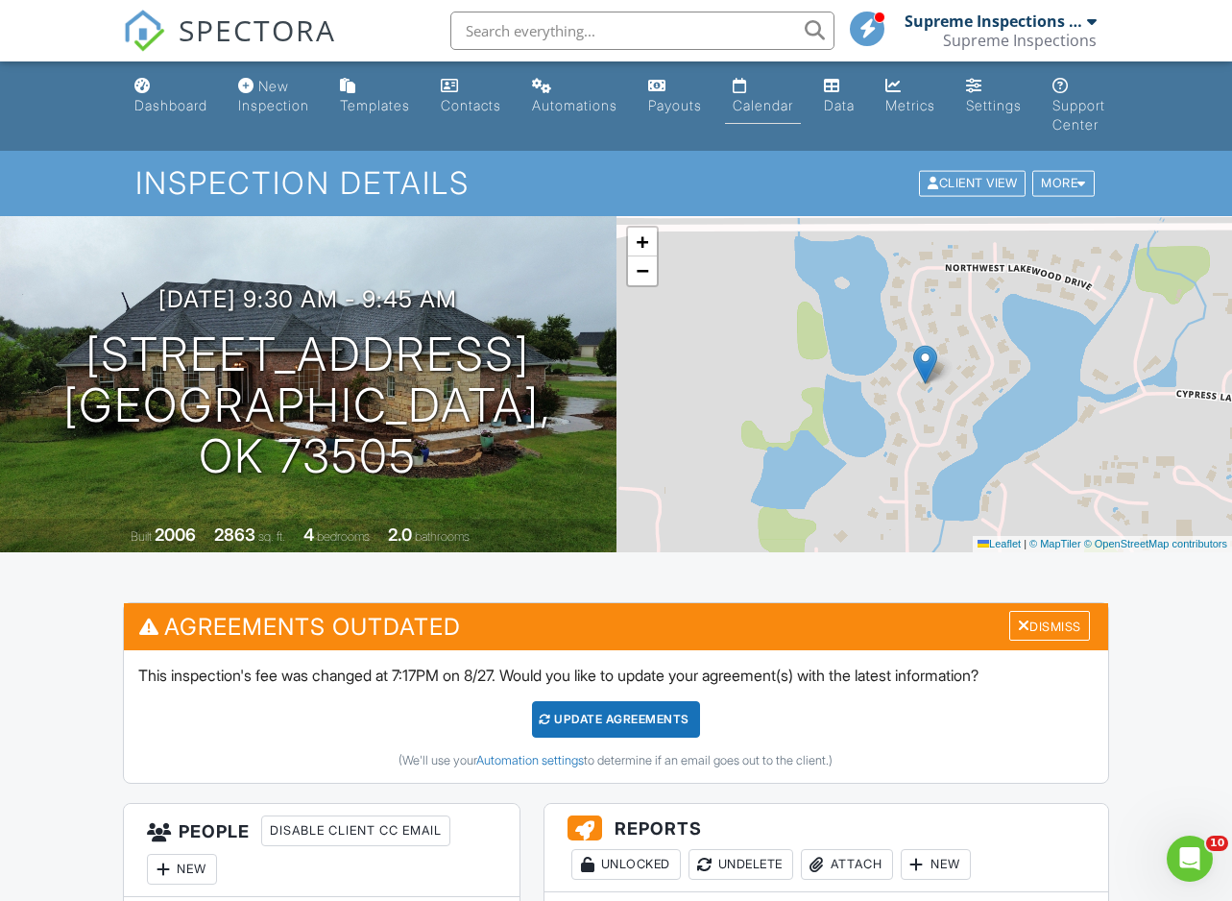
scroll to position [0, 0]
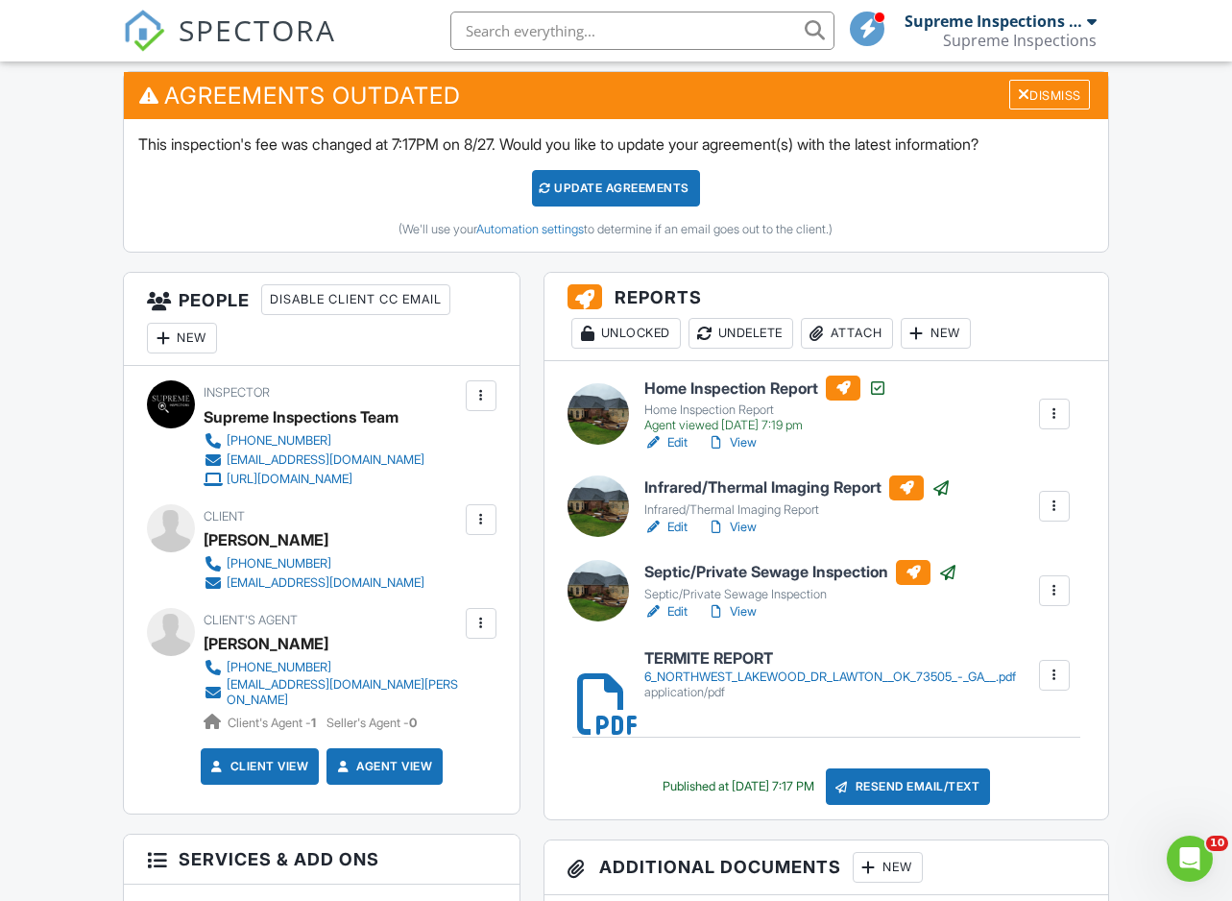
click at [755, 444] on link "View" at bounding box center [732, 442] width 50 height 19
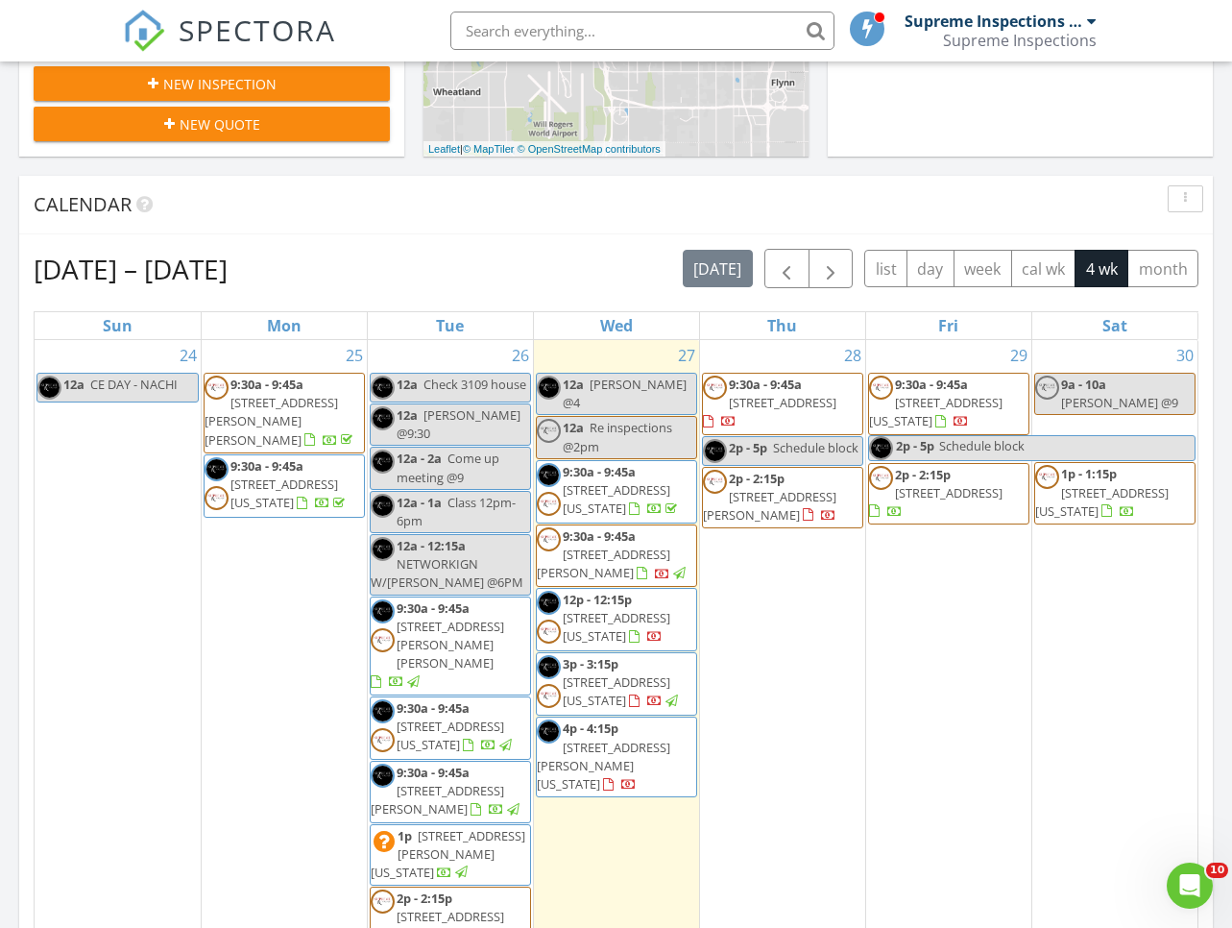
click at [651, 609] on span "3308 SW 47th St, Oklahoma City 73119" at bounding box center [617, 627] width 108 height 36
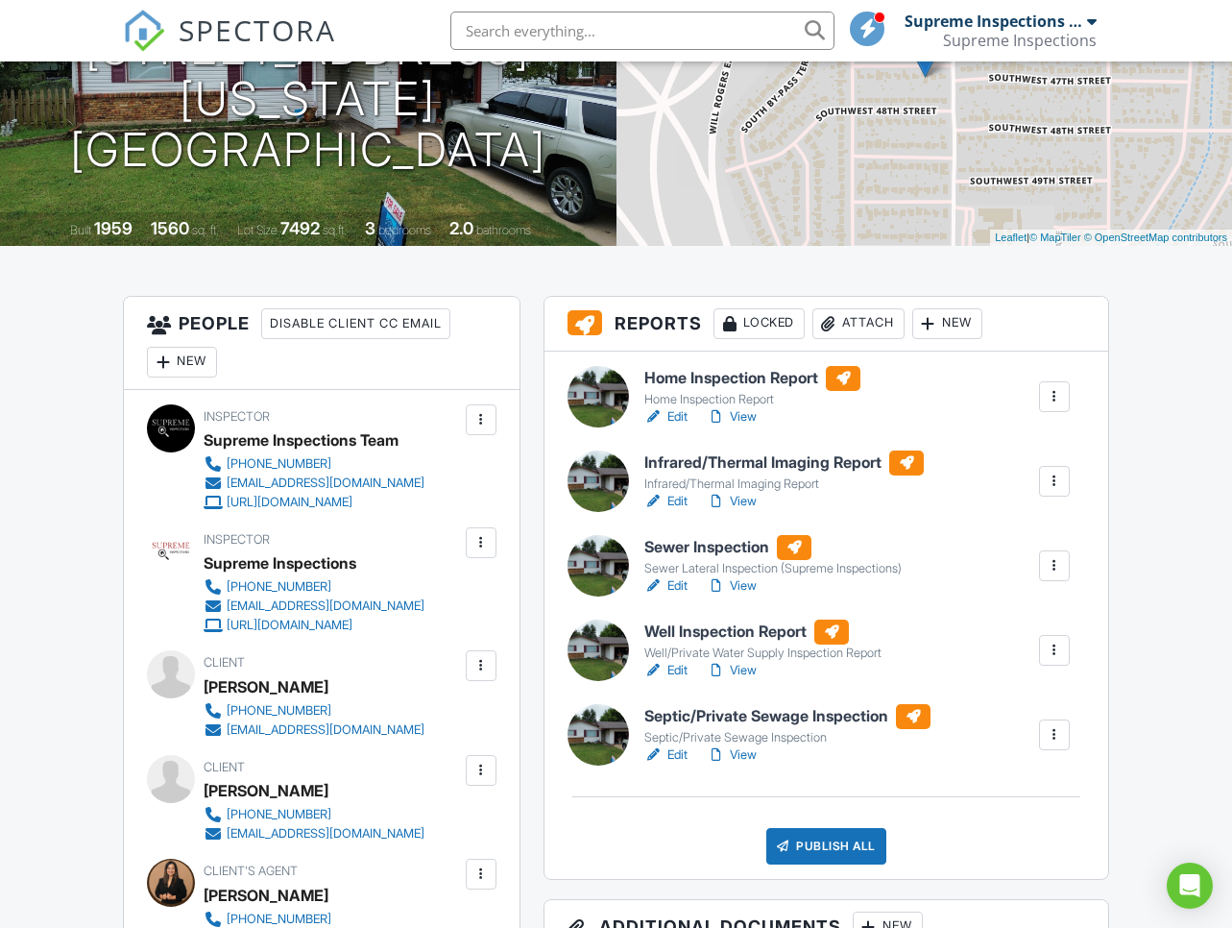
click at [1058, 656] on div at bounding box center [1054, 649] width 19 height 19
click at [958, 786] on li "Delete" at bounding box center [1004, 799] width 131 height 48
click at [1052, 656] on div at bounding box center [1054, 649] width 19 height 19
click at [994, 798] on div "Delete" at bounding box center [997, 798] width 40 height 21
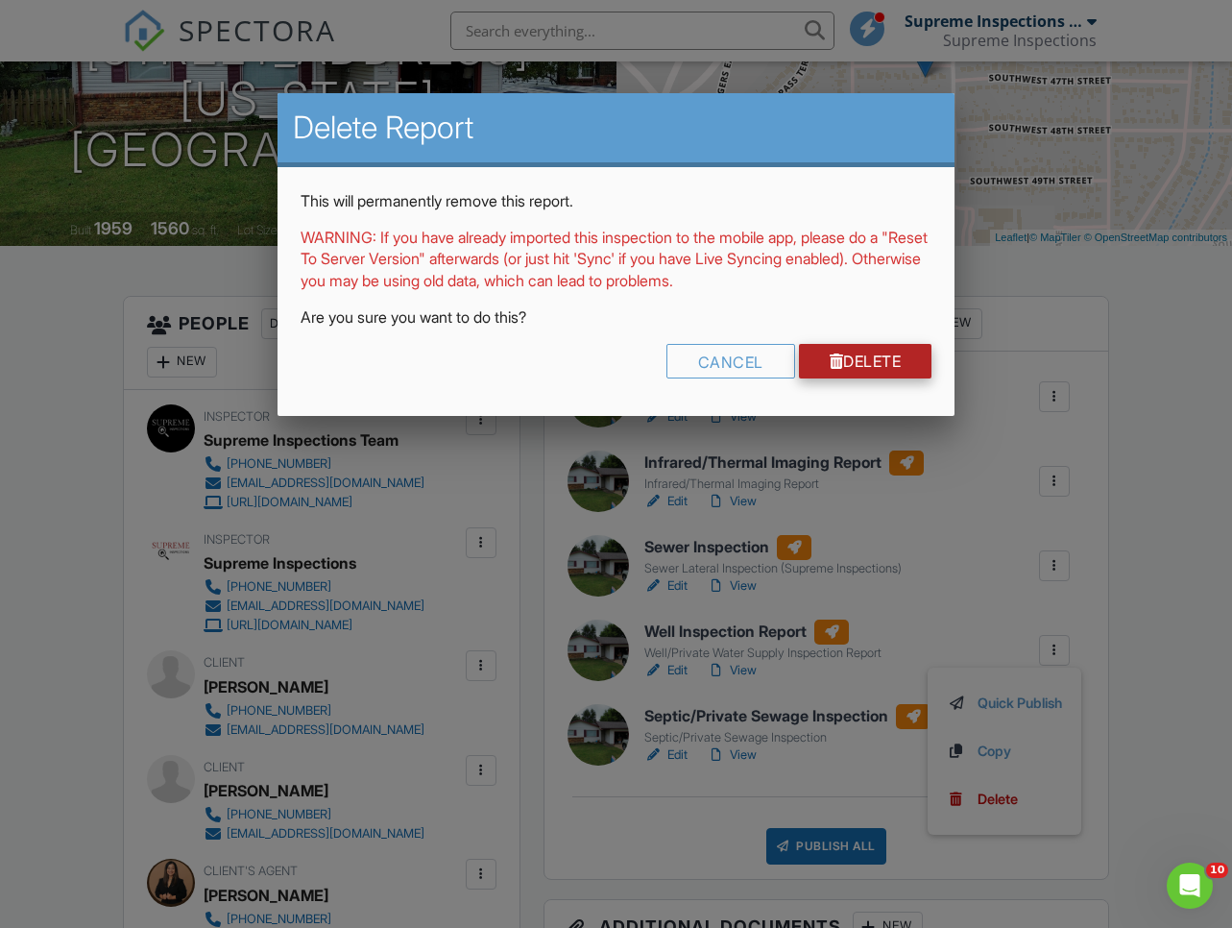
click at [903, 361] on link "Delete" at bounding box center [865, 361] width 133 height 35
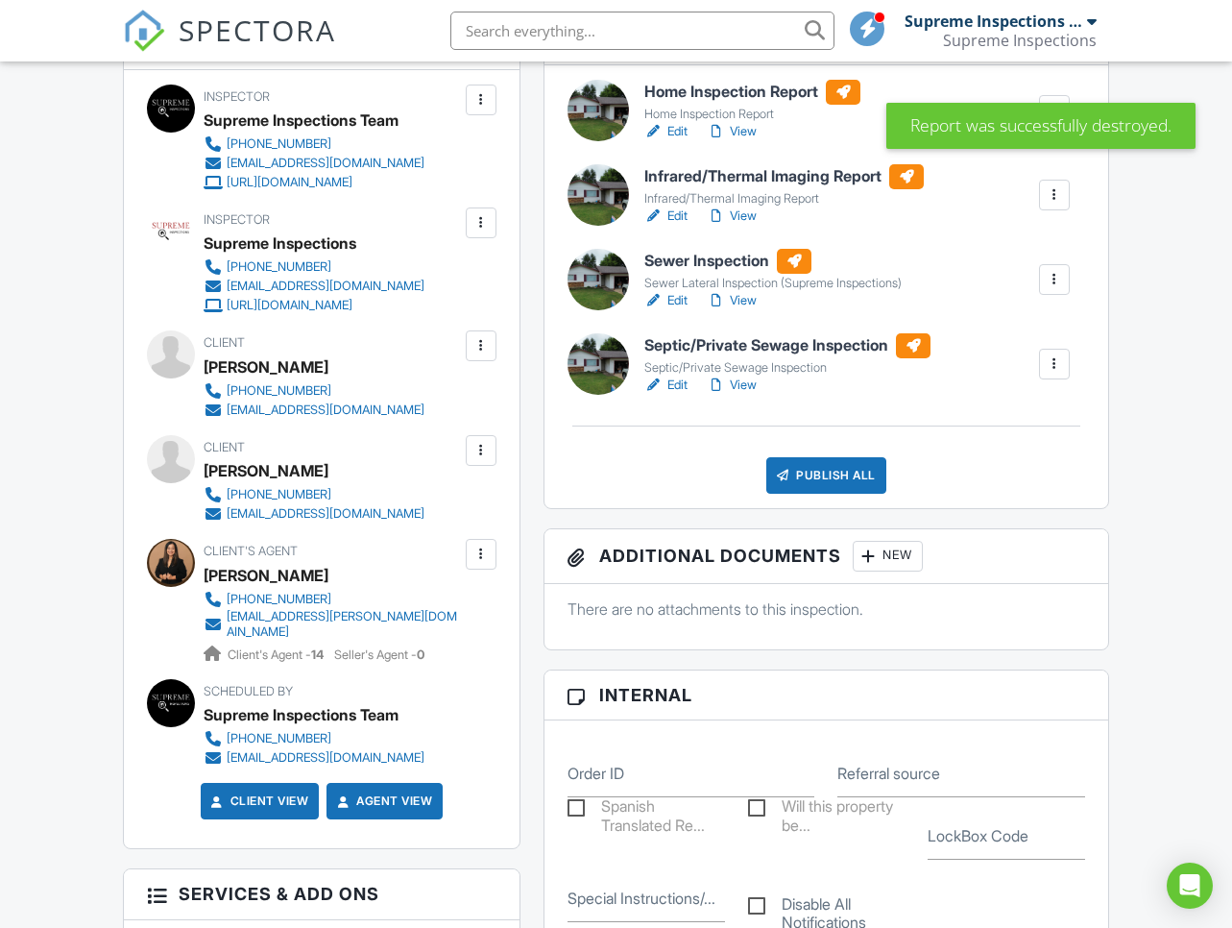
click at [1050, 360] on div at bounding box center [1054, 363] width 19 height 19
click at [992, 504] on div "Delete" at bounding box center [997, 512] width 40 height 21
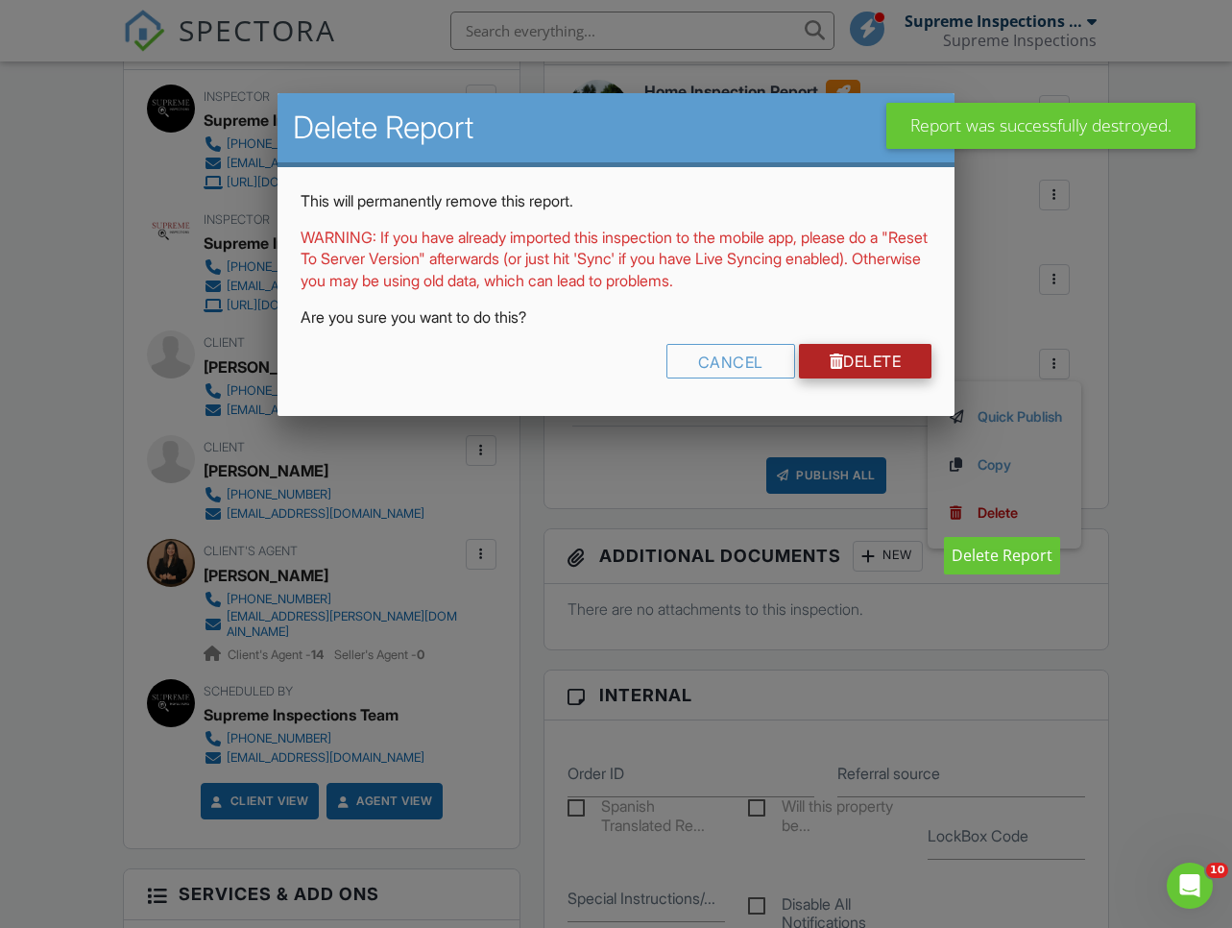
click at [899, 352] on link "Delete" at bounding box center [865, 361] width 133 height 35
